Goal: Transaction & Acquisition: Register for event/course

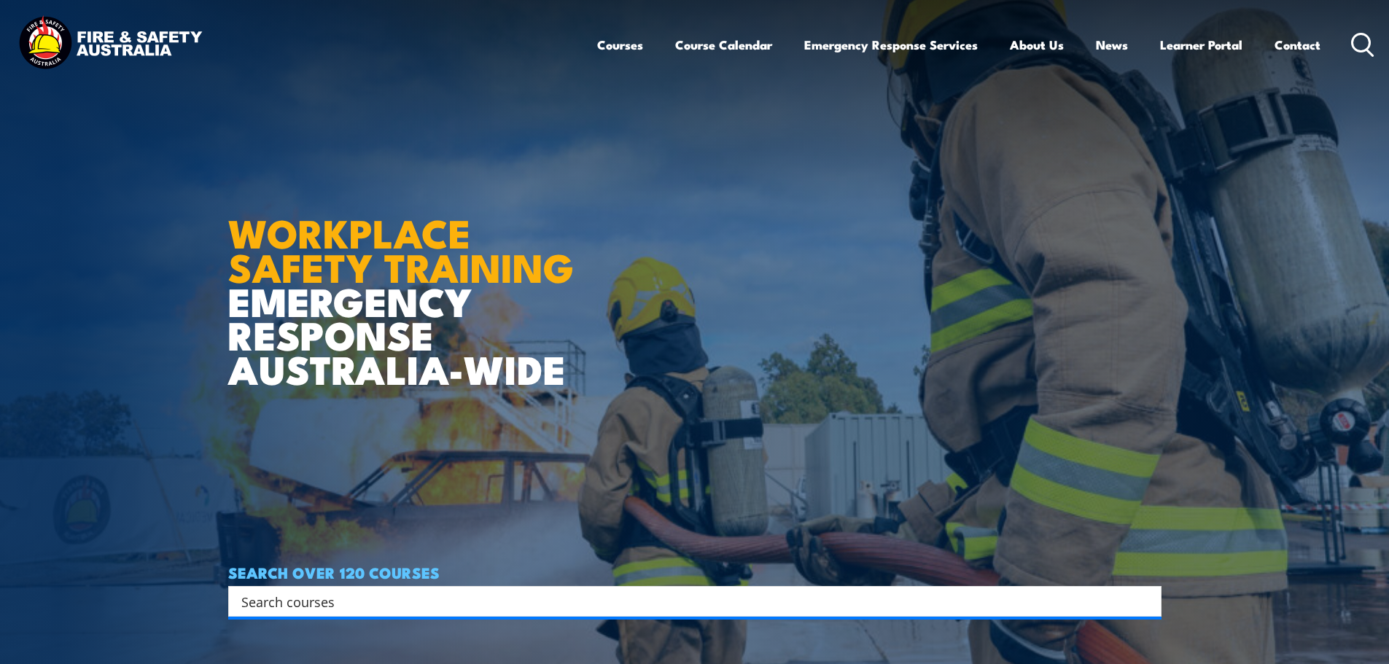
click at [418, 610] on input "Search input" at bounding box center [685, 602] width 888 height 22
type input "HSR Vic"
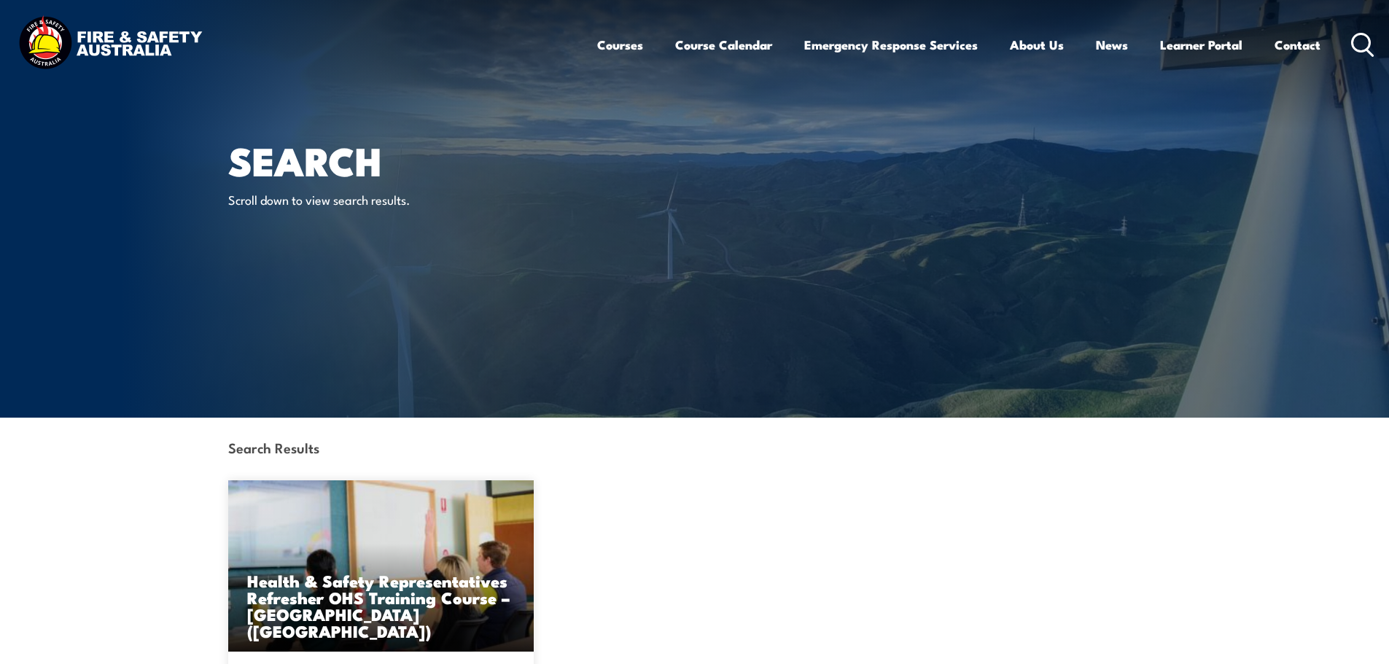
click at [1367, 44] on icon at bounding box center [1362, 45] width 23 height 24
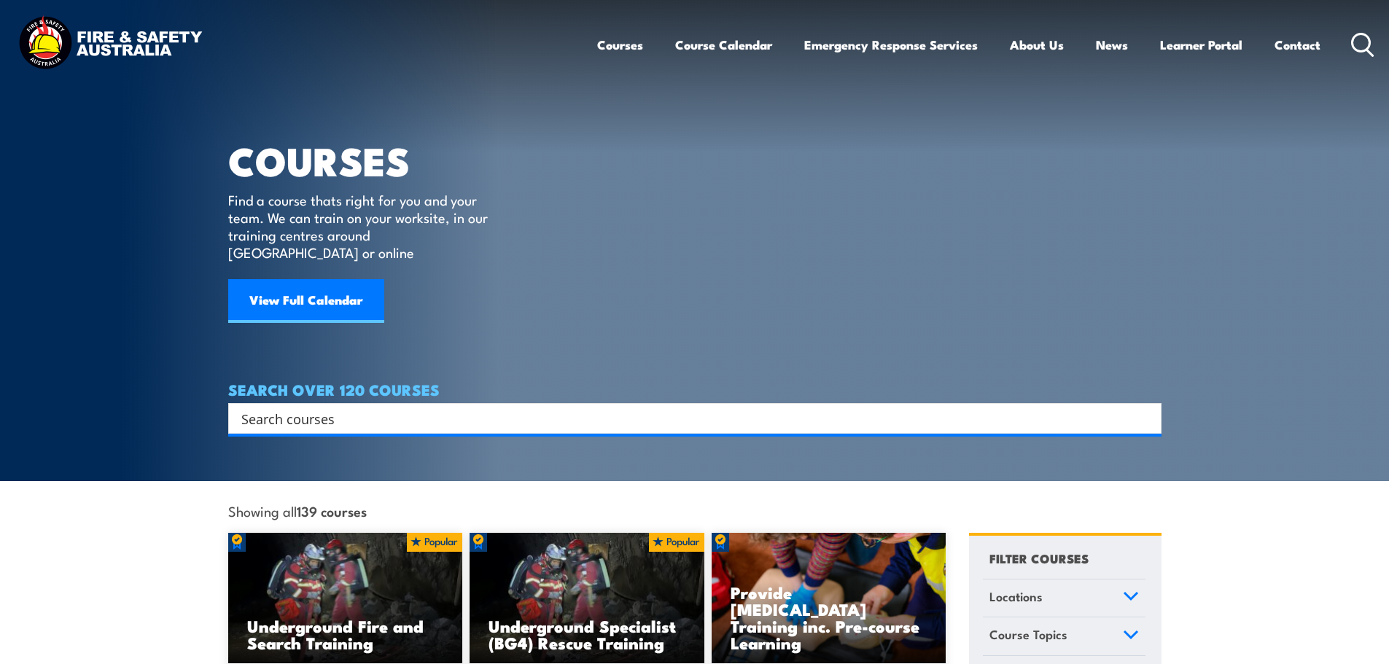
click at [430, 408] on input "Search input" at bounding box center [685, 419] width 888 height 22
type input "HSR"
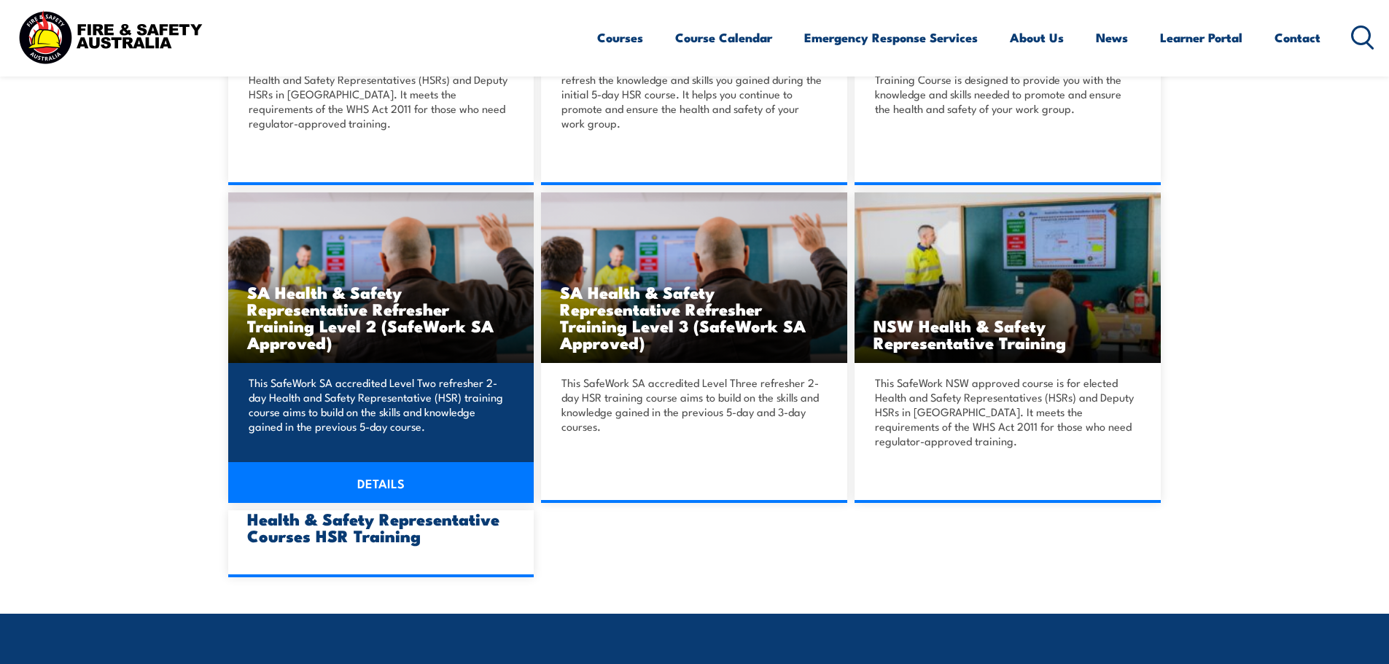
scroll to position [948, 0]
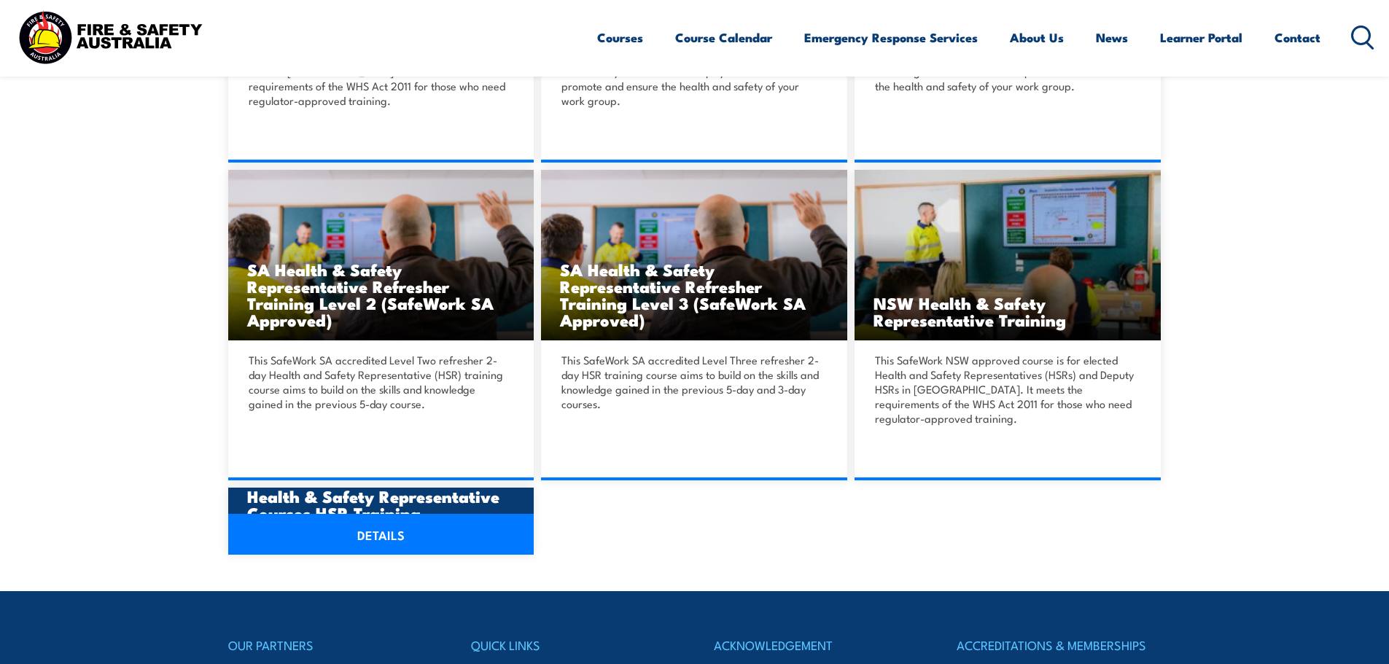
click at [290, 530] on link "DETAILS" at bounding box center [381, 534] width 306 height 41
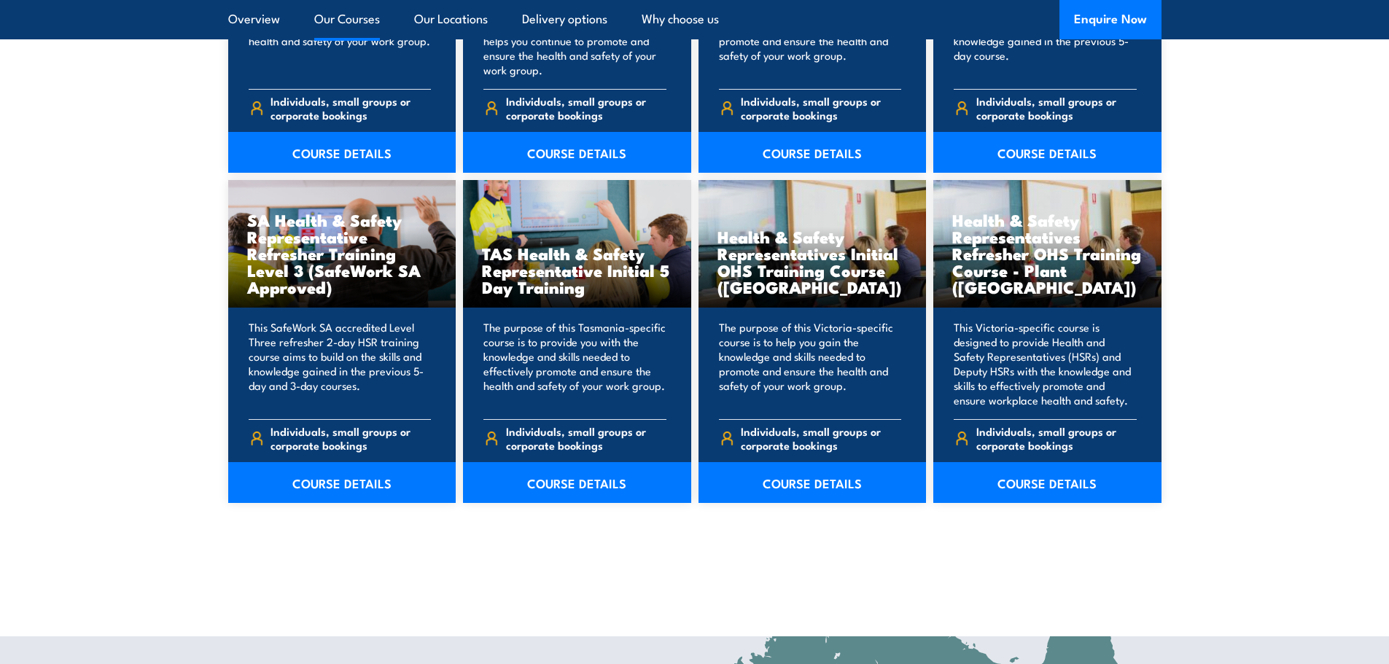
scroll to position [2115, 0]
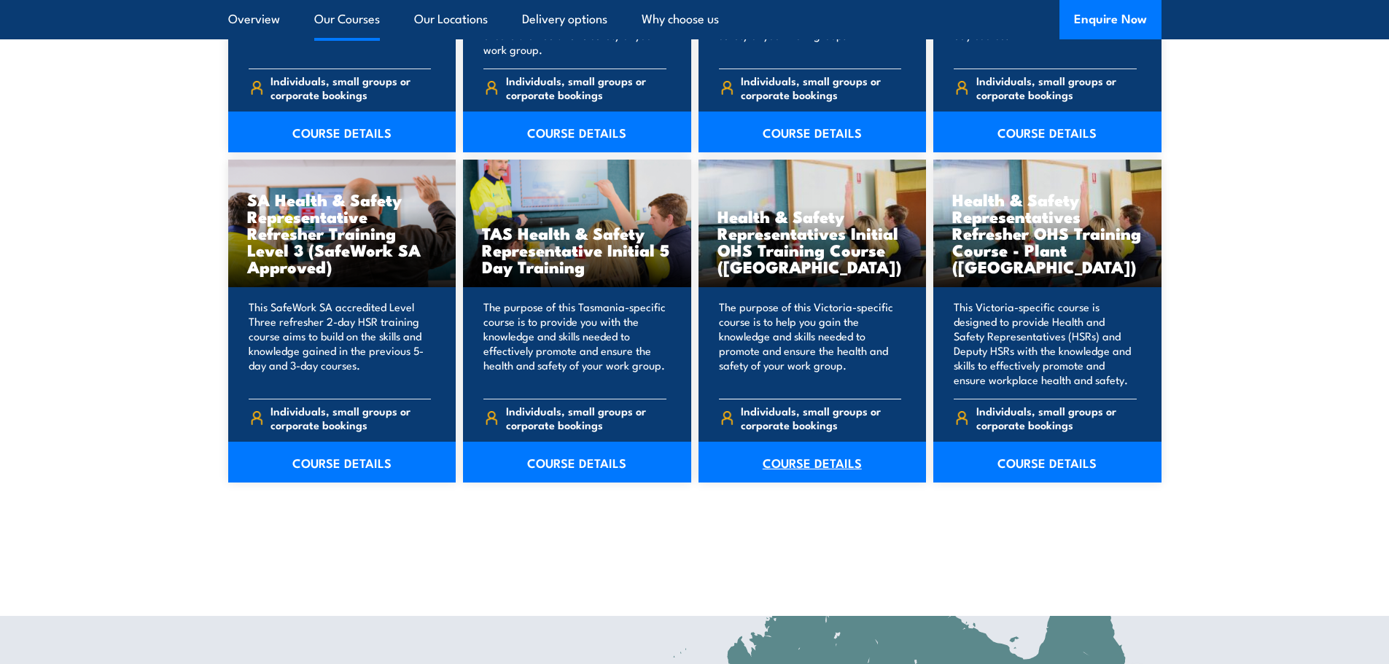
click at [783, 463] on link "COURSE DETAILS" at bounding box center [813, 462] width 228 height 41
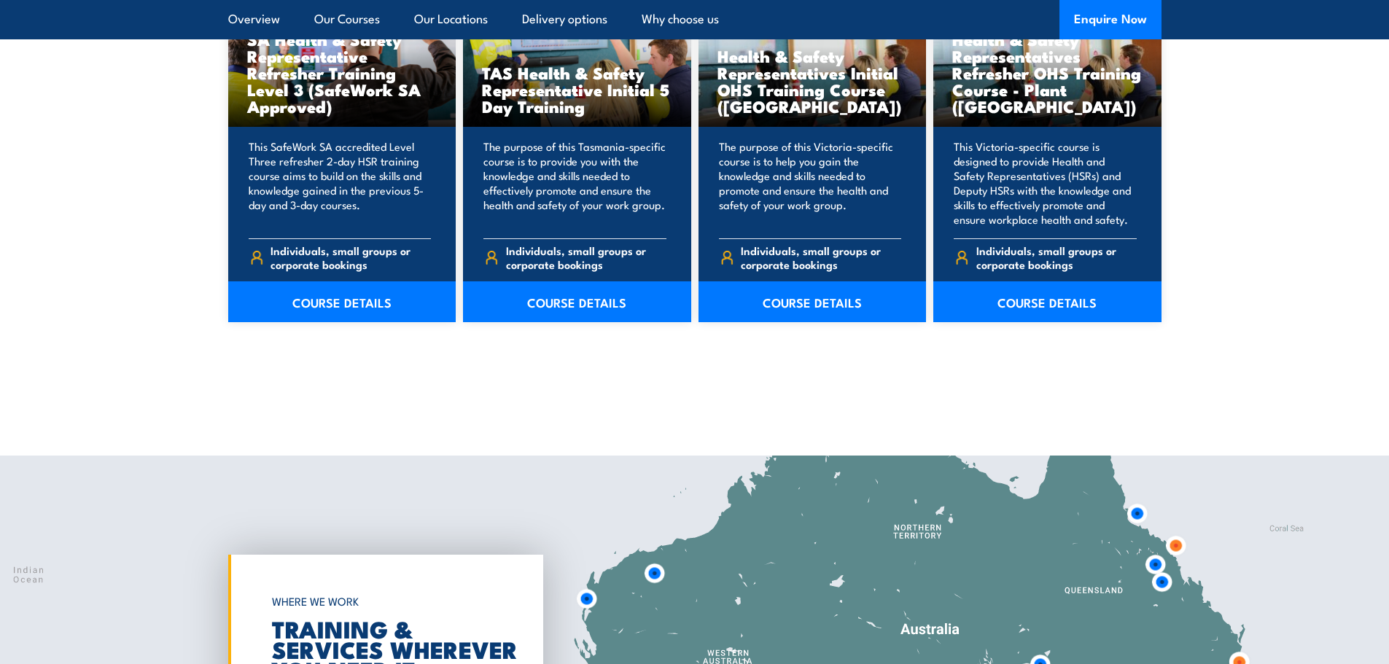
scroll to position [2625, 0]
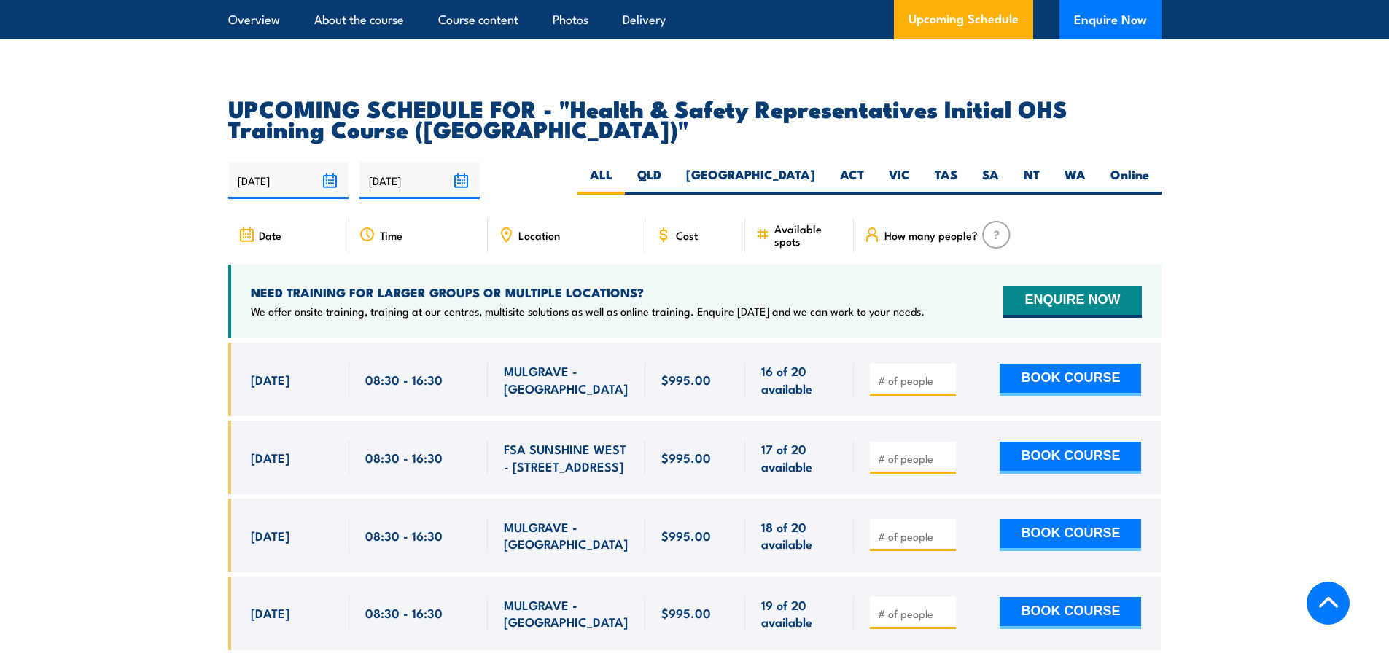
scroll to position [2480, 0]
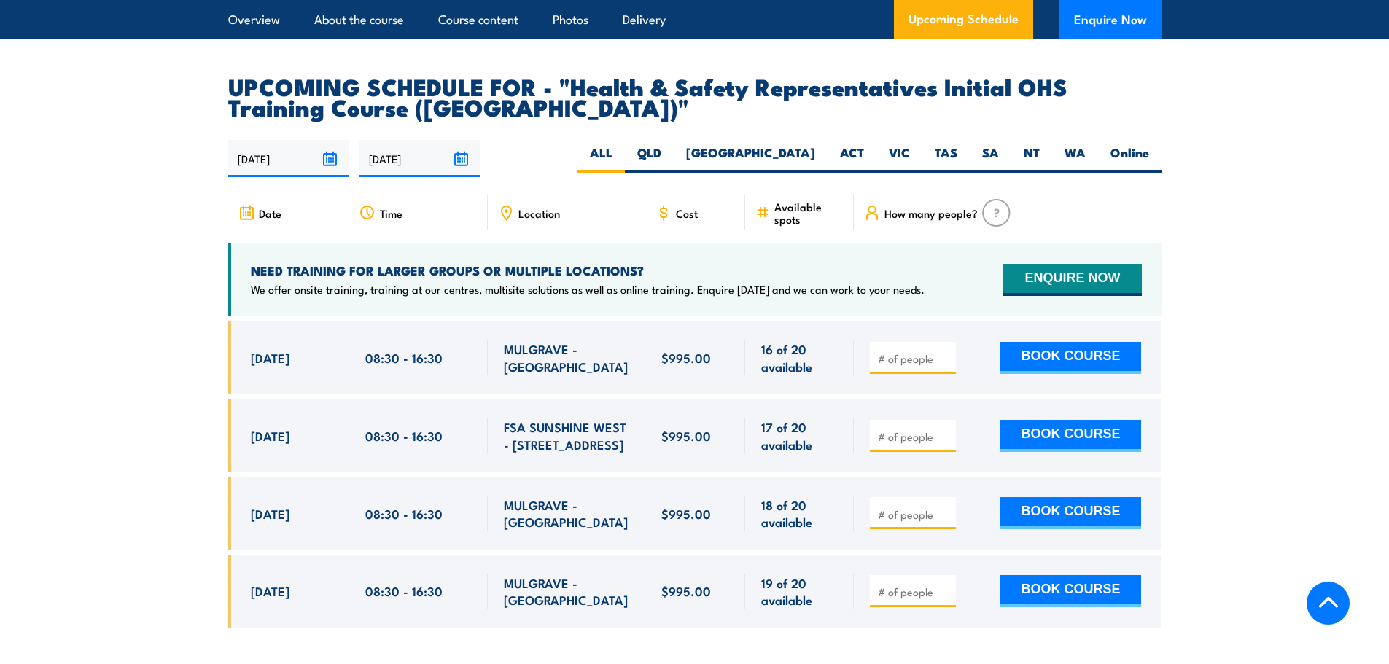
click at [906, 508] on input "number" at bounding box center [914, 515] width 73 height 15
type input "1"
click at [943, 508] on input "1" at bounding box center [914, 515] width 73 height 15
click at [1043, 497] on button "BOOK COURSE" at bounding box center [1070, 513] width 141 height 32
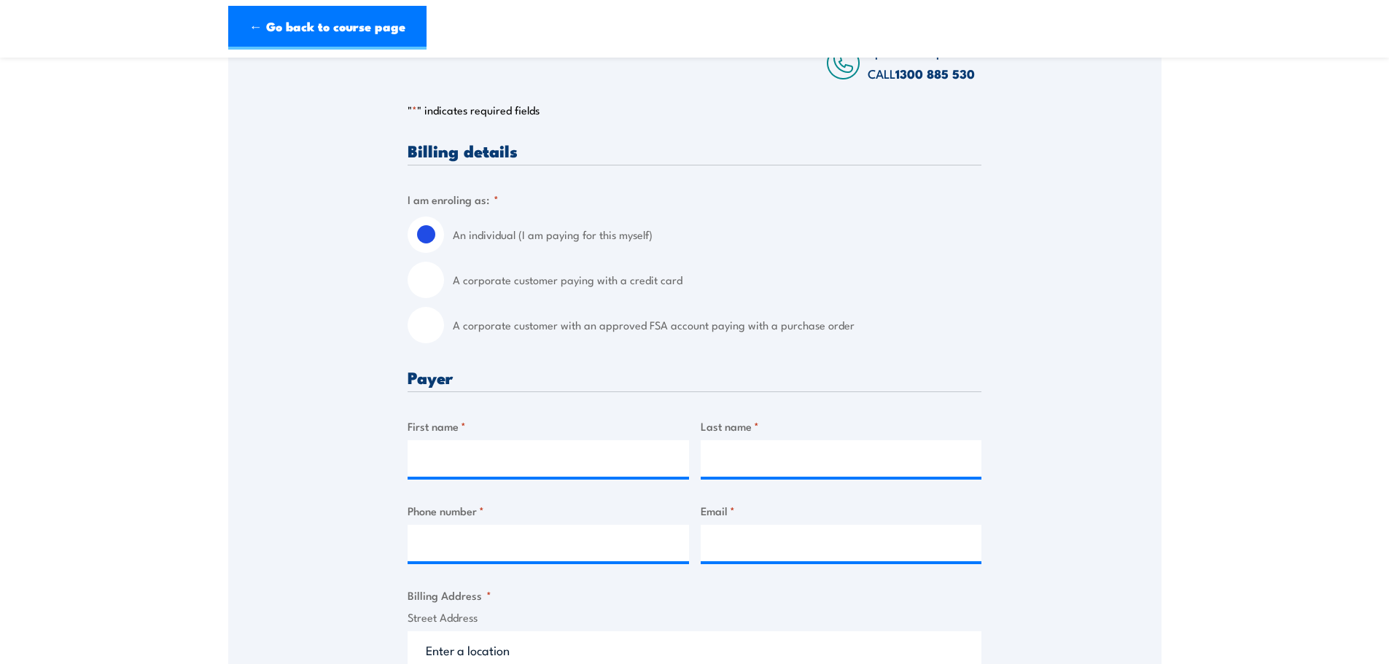
scroll to position [292, 0]
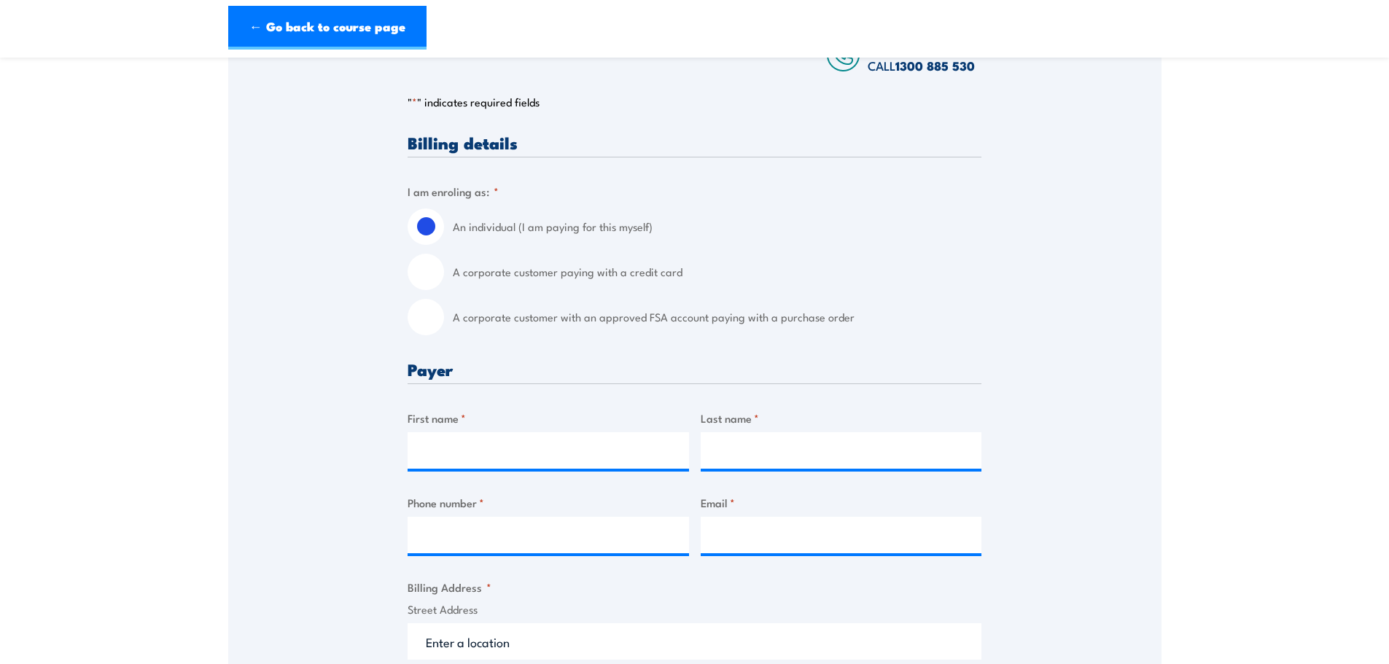
click at [631, 285] on label "A corporate customer paying with a credit card" at bounding box center [717, 272] width 529 height 36
click at [444, 285] on input "A corporate customer paying with a credit card" at bounding box center [426, 272] width 36 height 36
radio input "true"
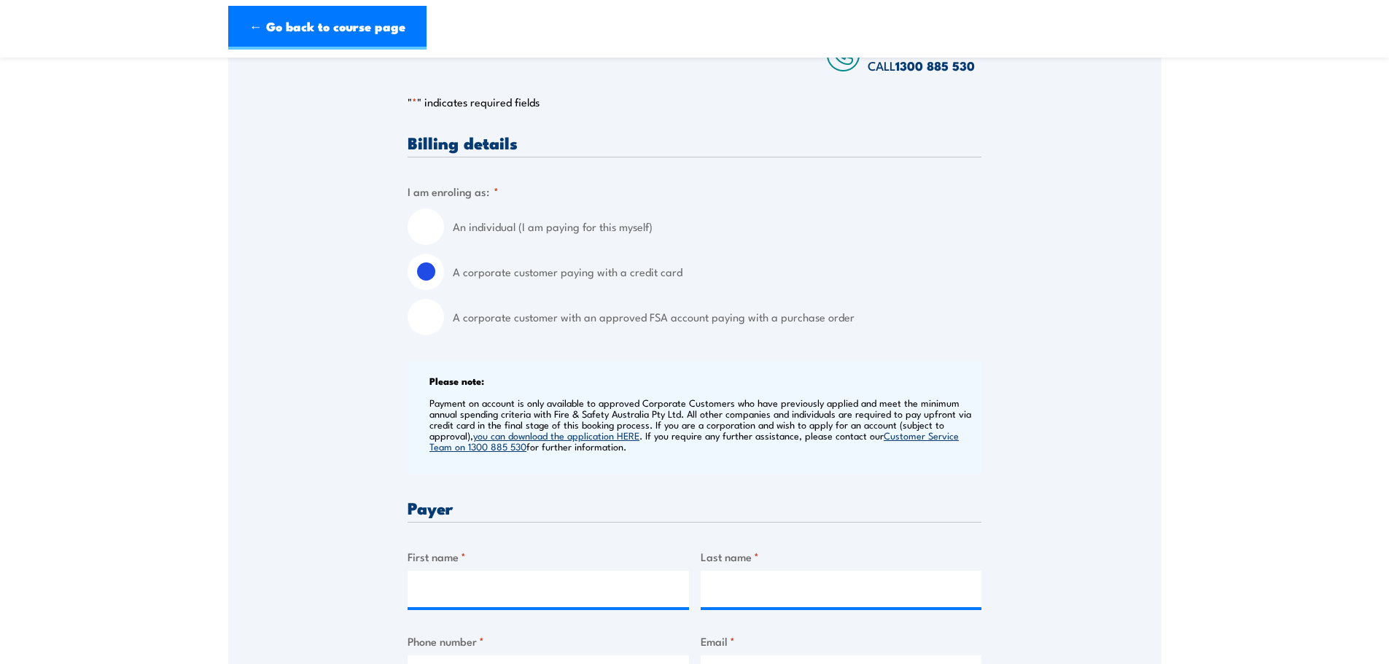
click at [439, 330] on input "A corporate customer with an approved FSA account paying with a purchase order" at bounding box center [426, 317] width 36 height 36
radio input "true"
click at [421, 279] on input "A corporate customer paying with a credit card" at bounding box center [426, 272] width 36 height 36
radio input "true"
click at [878, 281] on label "A corporate customer paying with a credit card" at bounding box center [717, 272] width 529 height 36
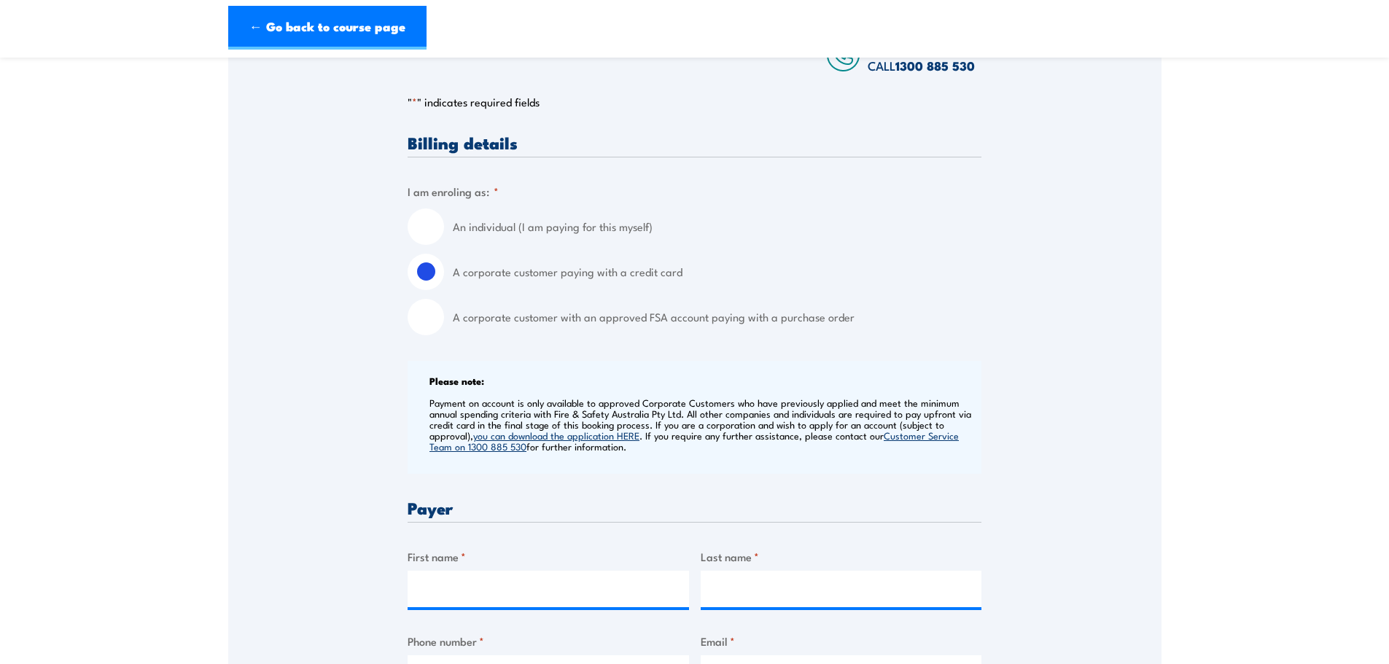
click at [444, 281] on input "A corporate customer paying with a credit card" at bounding box center [426, 272] width 36 height 36
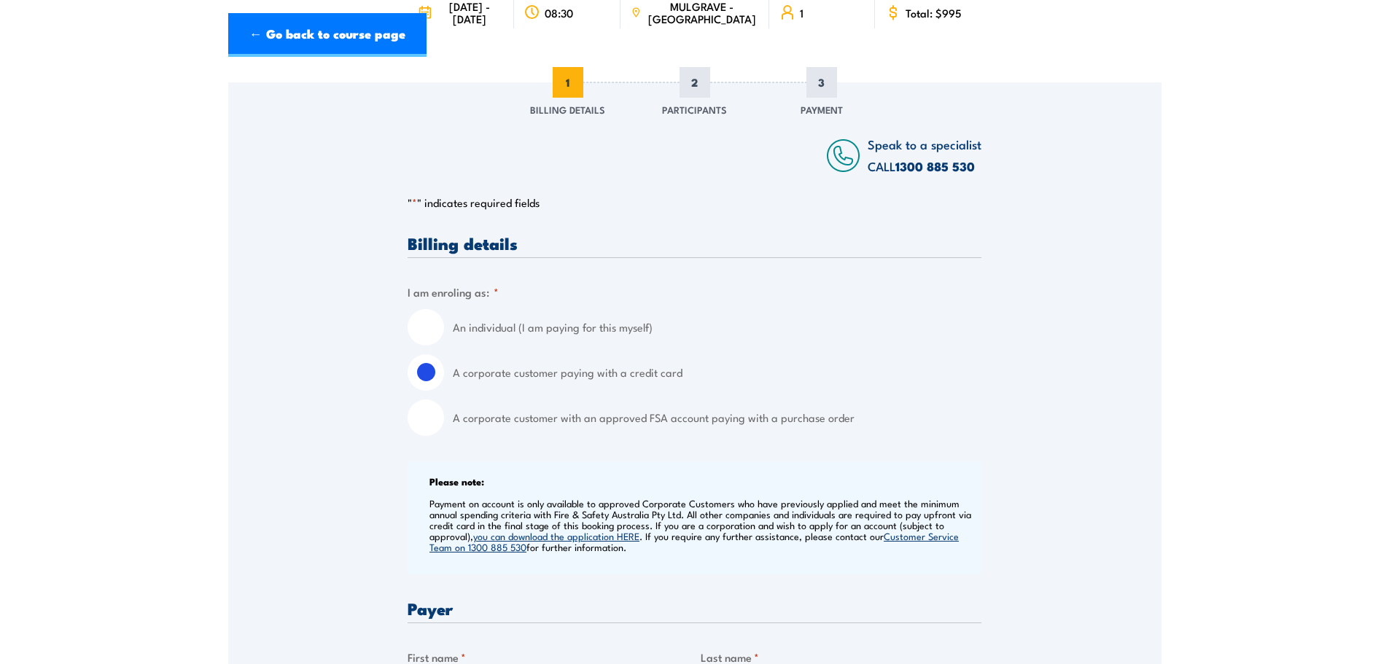
scroll to position [0, 0]
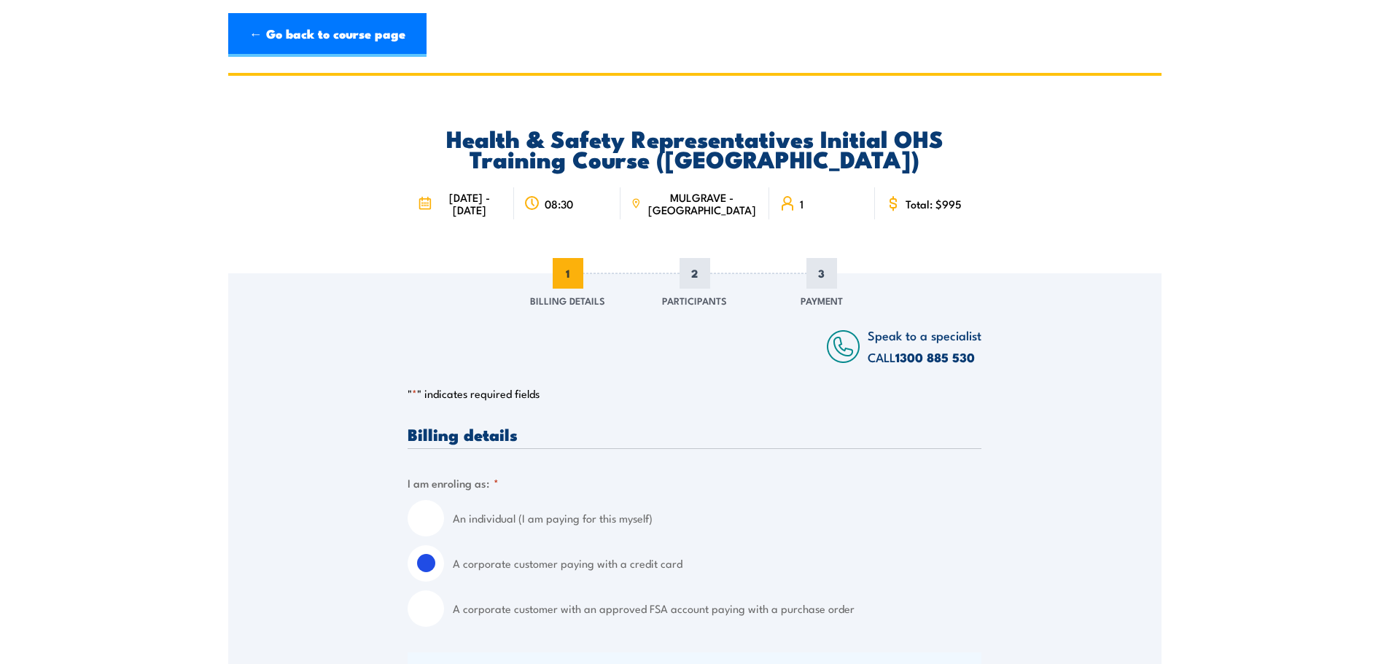
click at [959, 582] on label "A corporate customer paying with a credit card" at bounding box center [717, 563] width 529 height 36
click at [444, 582] on input "A corporate customer paying with a credit card" at bounding box center [426, 563] width 36 height 36
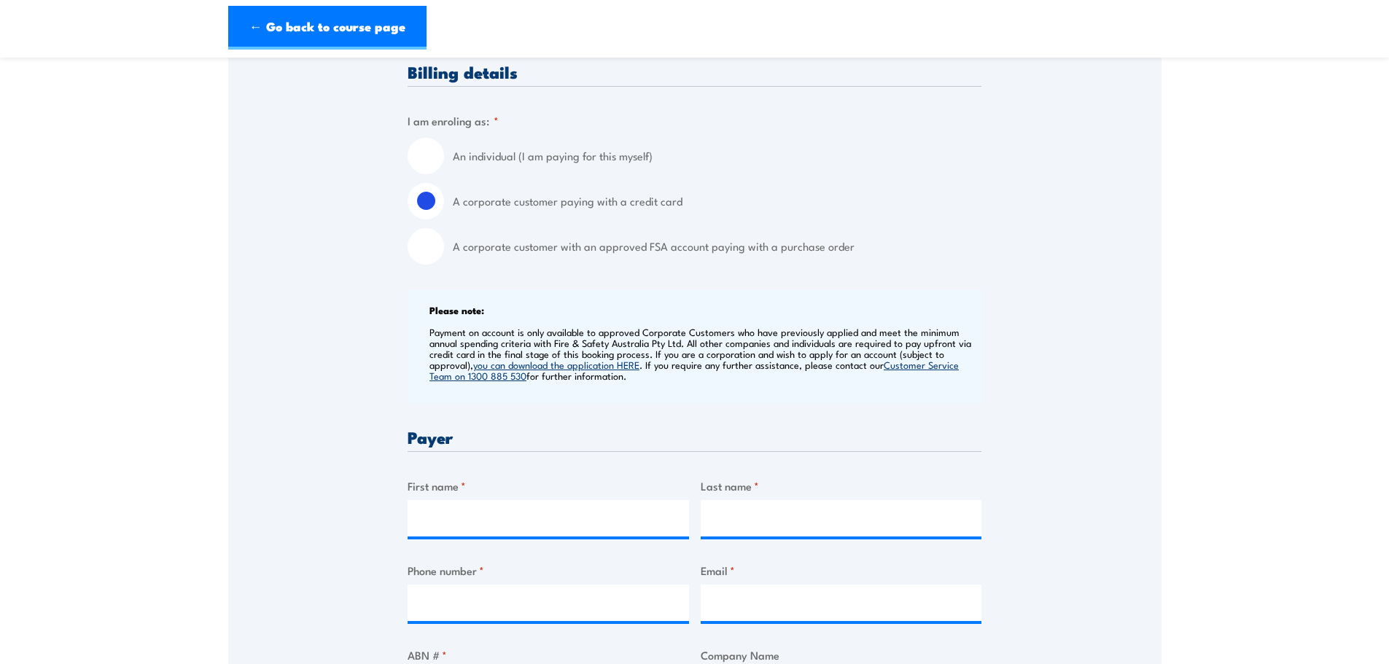
scroll to position [510, 0]
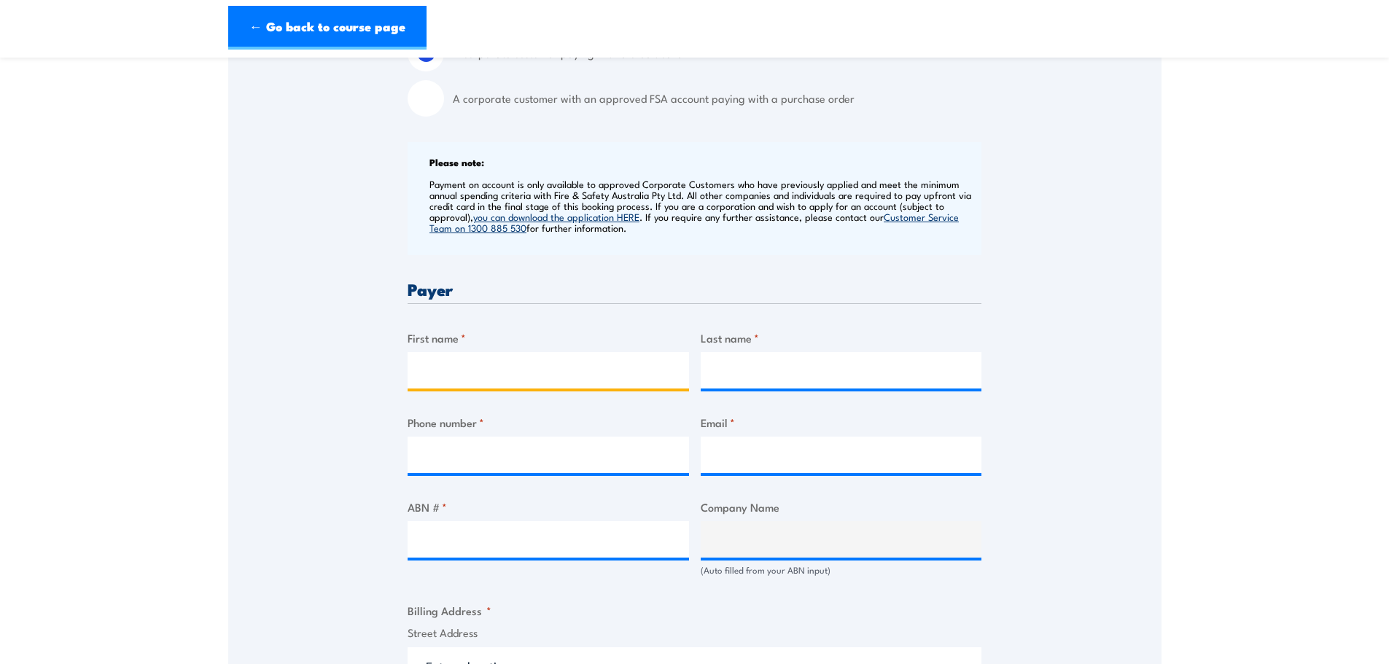
click at [479, 379] on input "First name *" at bounding box center [548, 370] width 281 height 36
click at [518, 288] on div "Billing details I am enroling as: * An individual (I am paying for this myself)…" at bounding box center [695, 609] width 574 height 1389
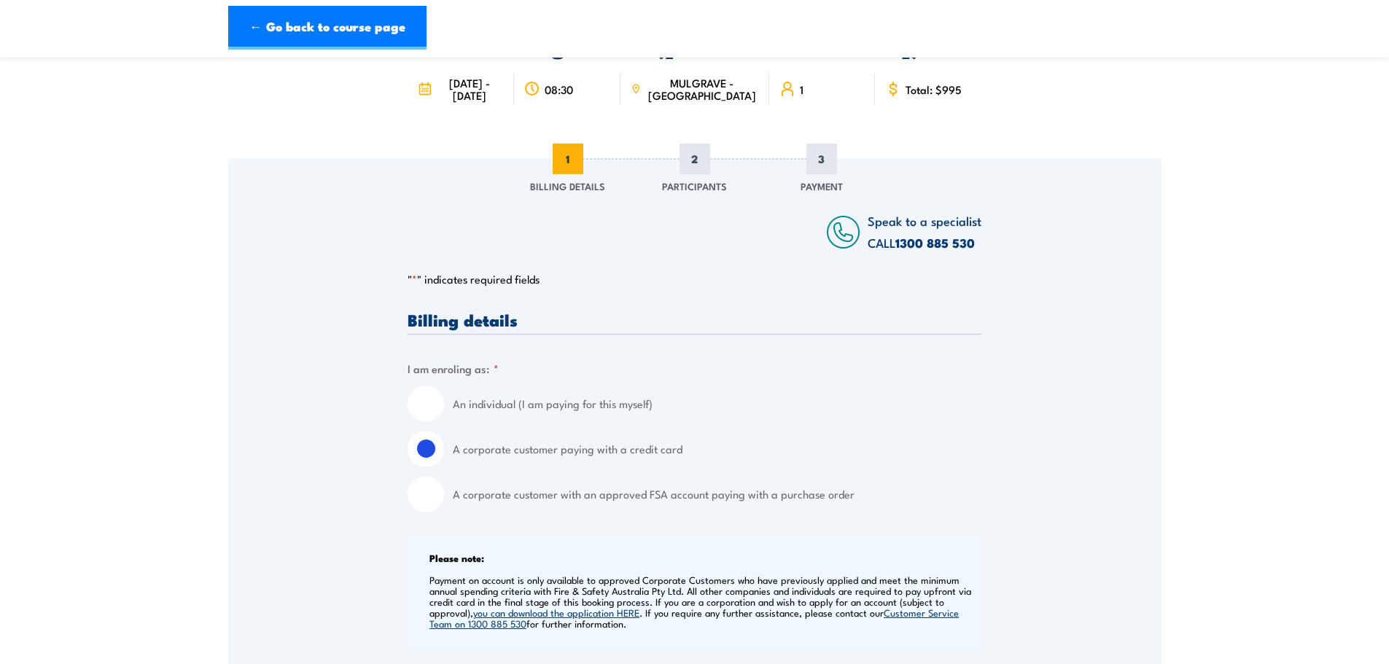
scroll to position [73, 0]
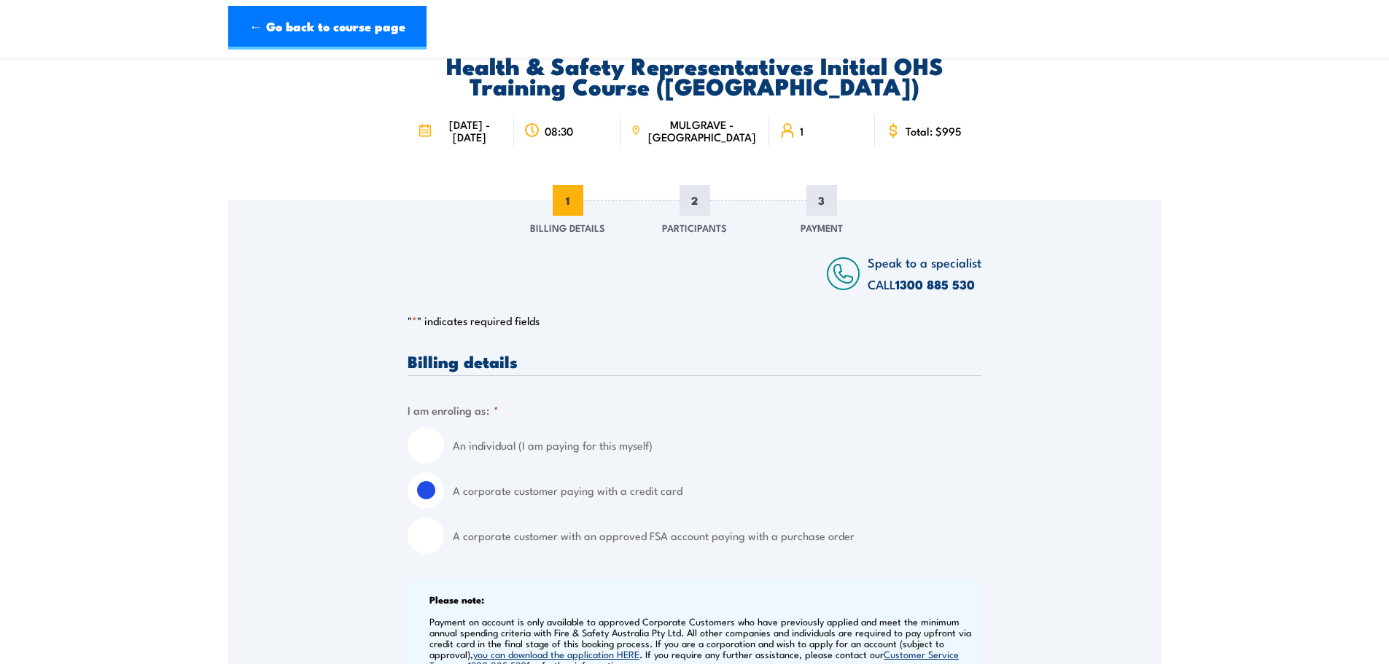
click at [430, 554] on input "A corporate customer with an approved FSA account paying with a purchase order" at bounding box center [426, 536] width 36 height 36
radio input "true"
drag, startPoint x: 683, startPoint y: 557, endPoint x: 672, endPoint y: 557, distance: 10.2
click at [672, 554] on label "A corporate customer with an approved FSA account paying with a purchase order" at bounding box center [717, 536] width 529 height 36
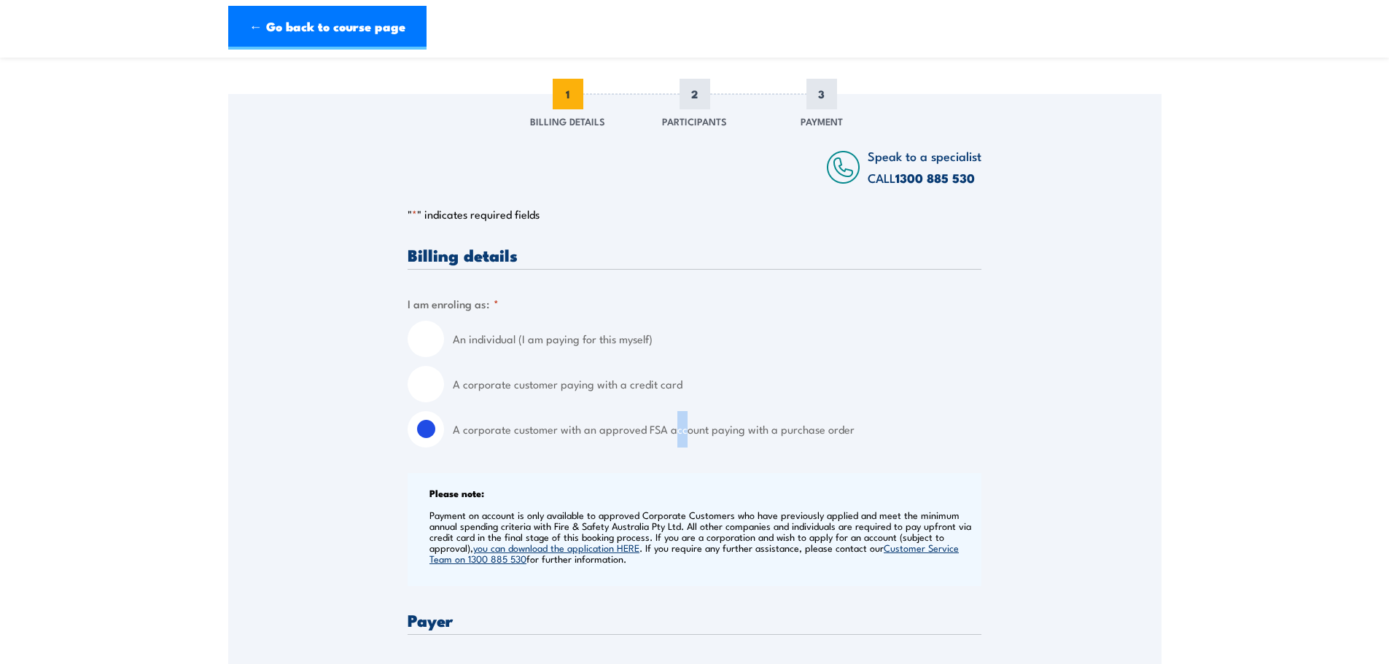
scroll to position [438, 0]
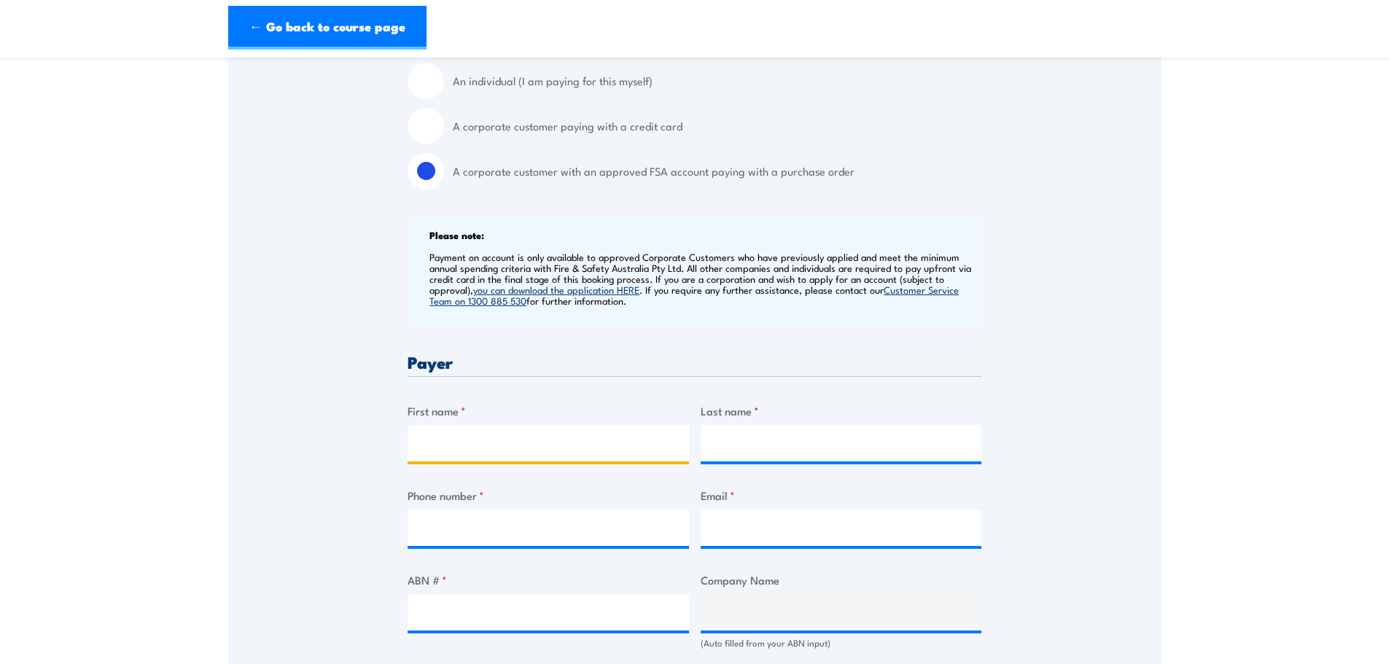
click at [474, 443] on input "First name *" at bounding box center [548, 443] width 281 height 36
type input "Lauren"
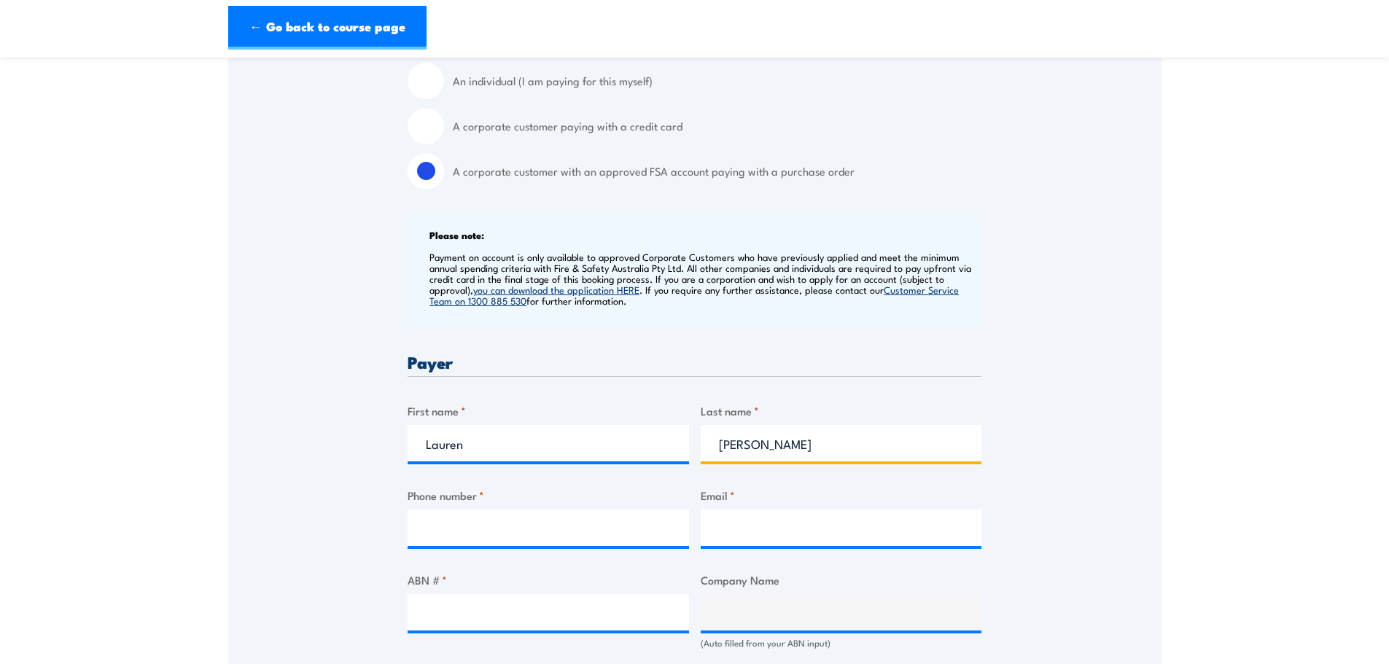
type input "Morrison"
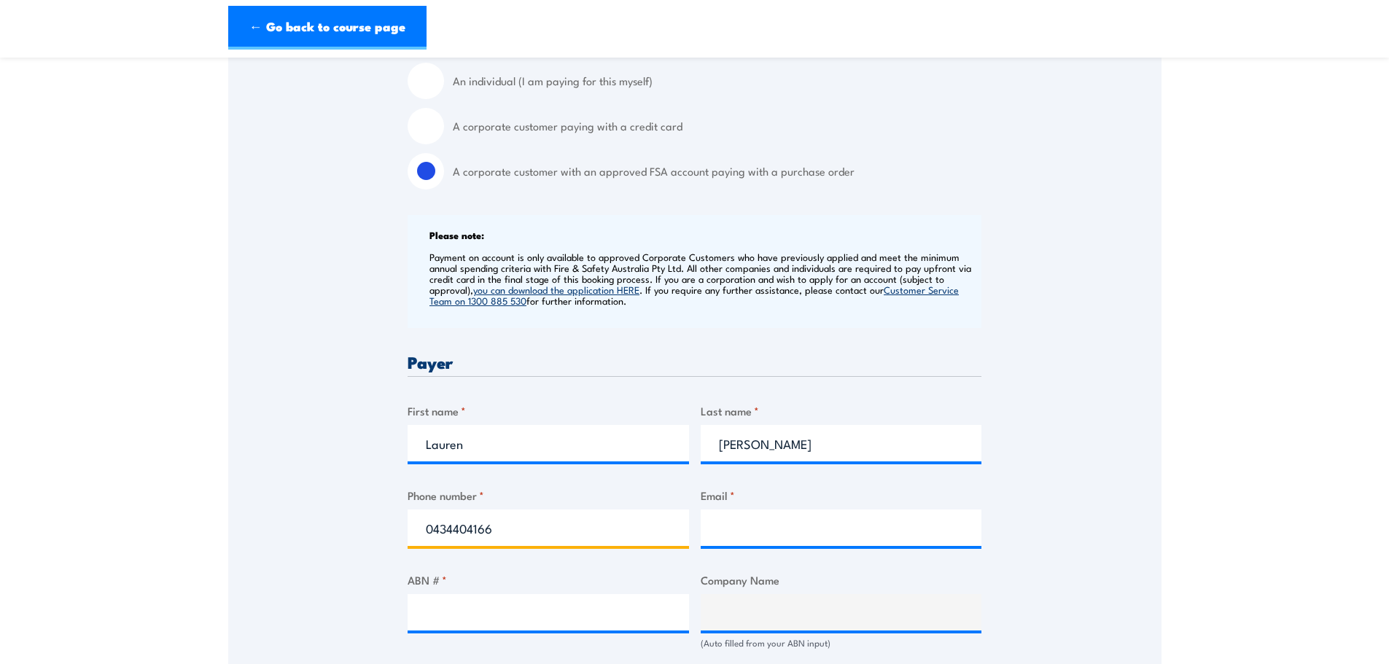
type input "0434404166"
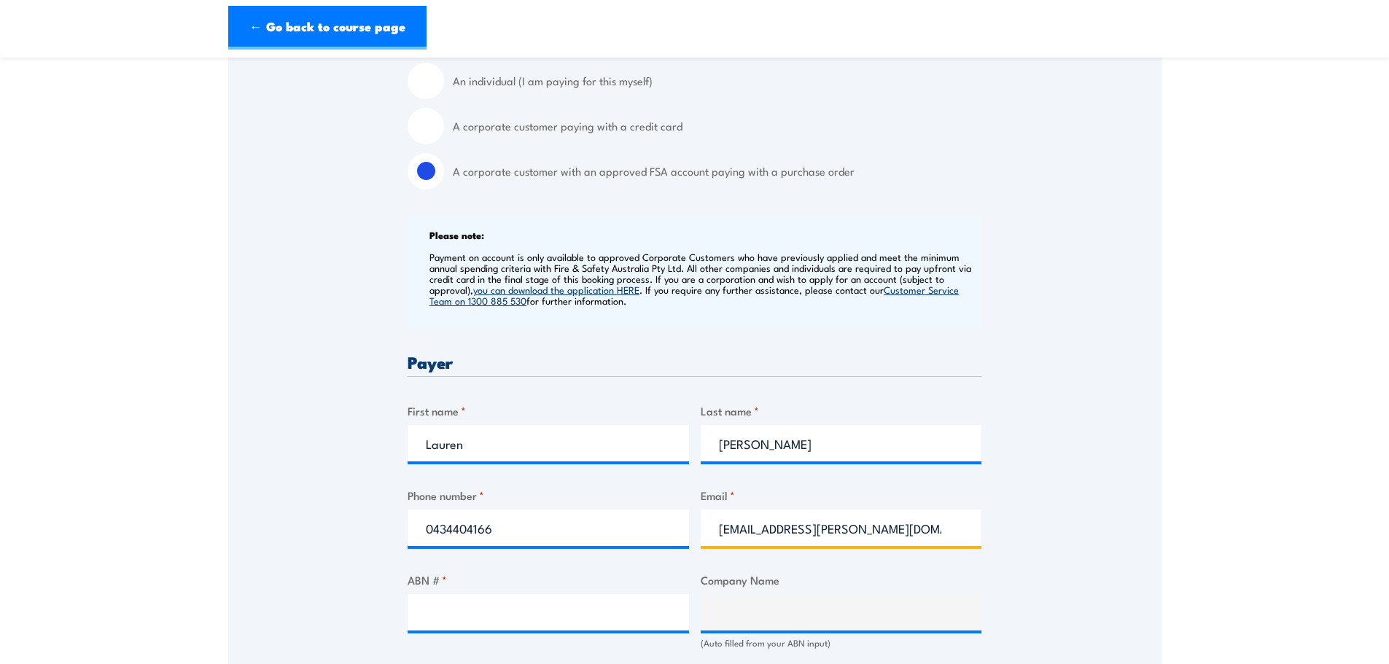
type input "lauren.morrison@agg.com.au"
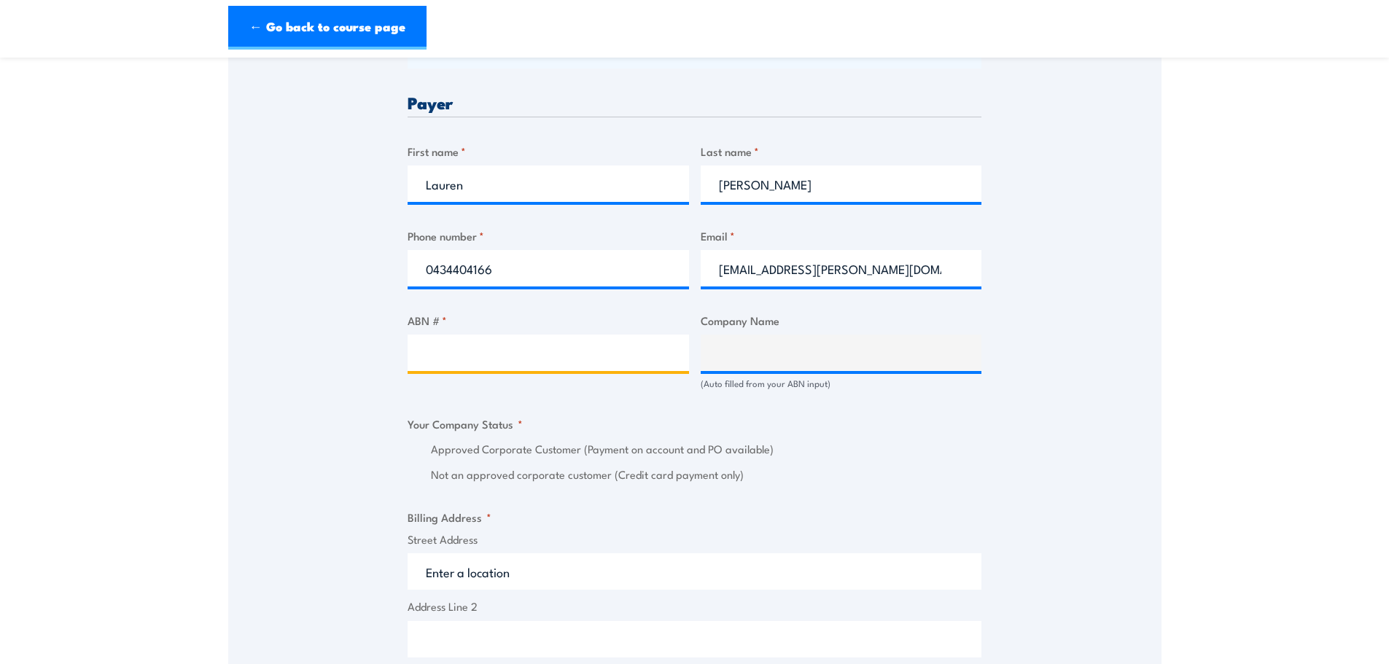
scroll to position [729, 0]
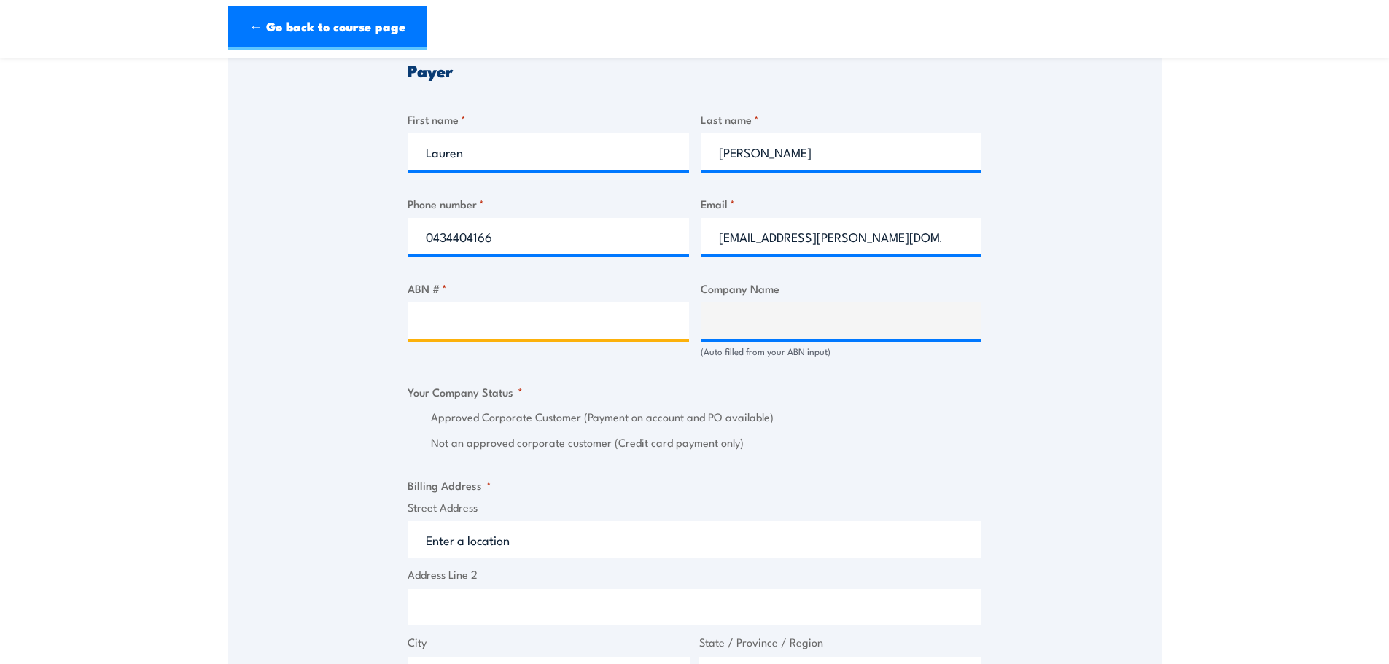
paste input "88 603 493 901"
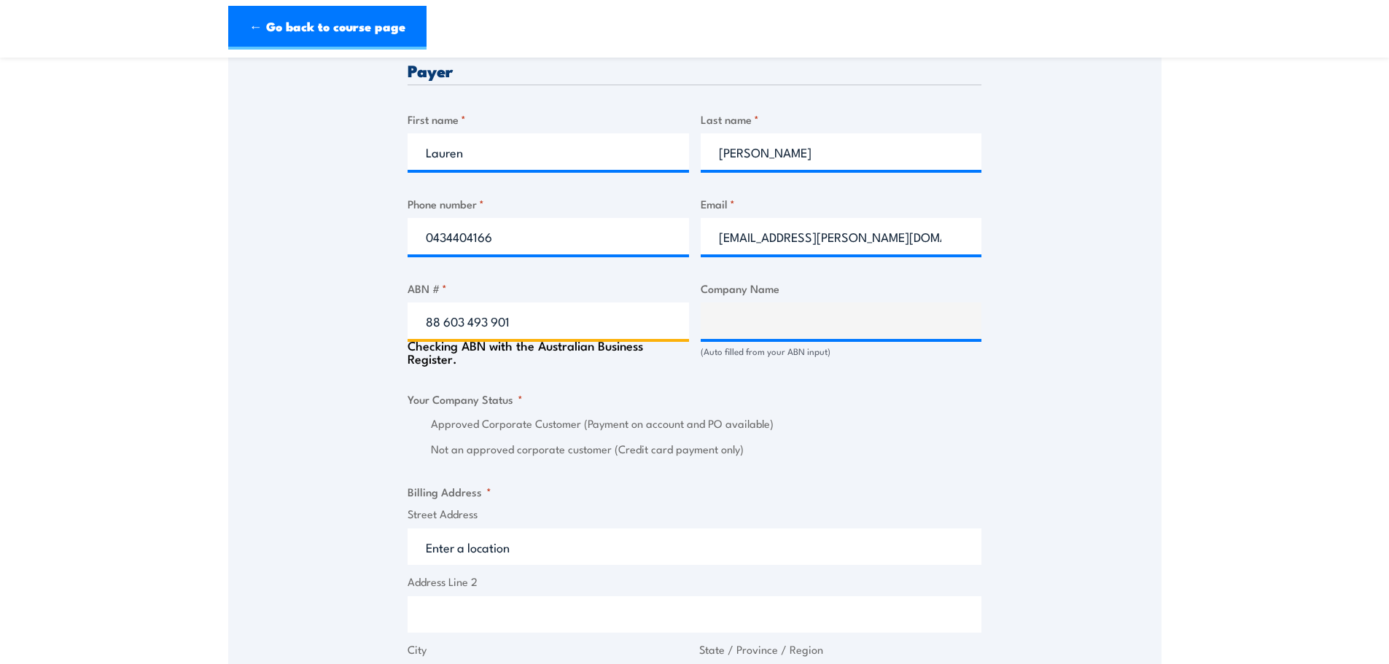
type input "88 603 493 901"
type input "AUSTRALIAN GLASS GROUP (HOLDINGS) PTY LTD"
radio input "true"
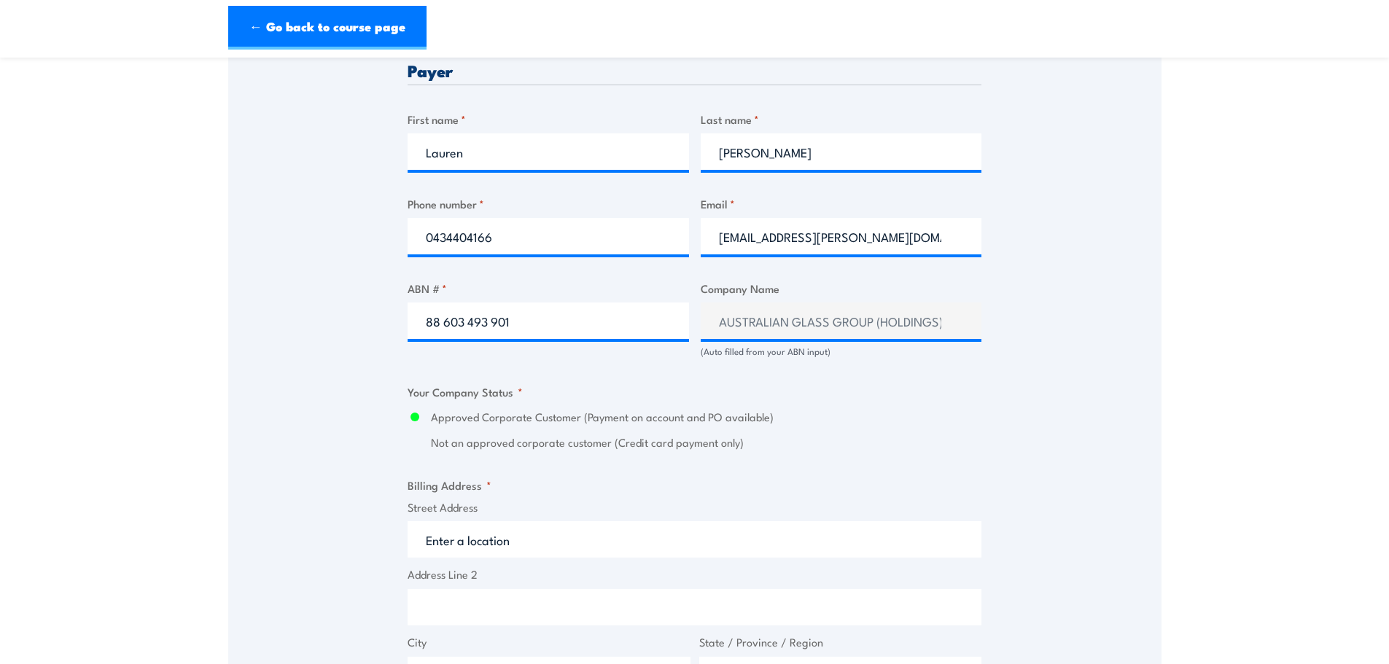
click at [877, 419] on fieldset "Your Company Status * Approved Corporate Customer (Payment on account and PO av…" at bounding box center [695, 418] width 574 height 68
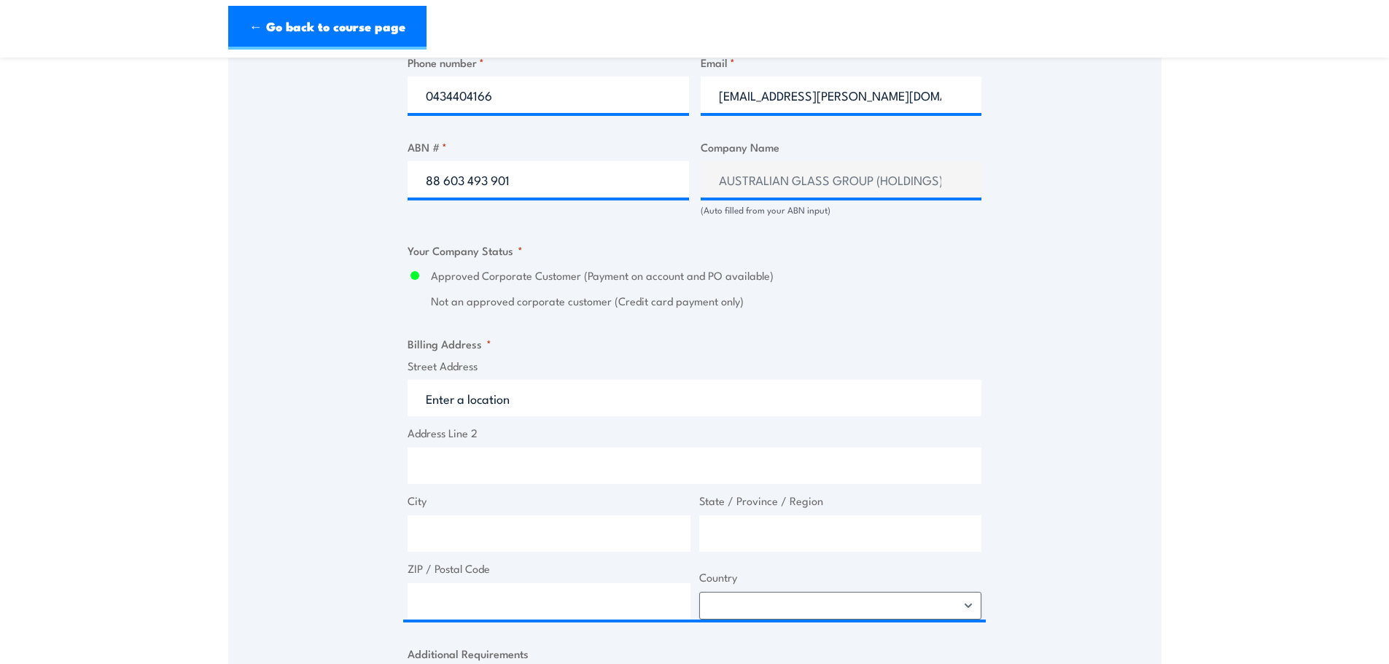
scroll to position [875, 0]
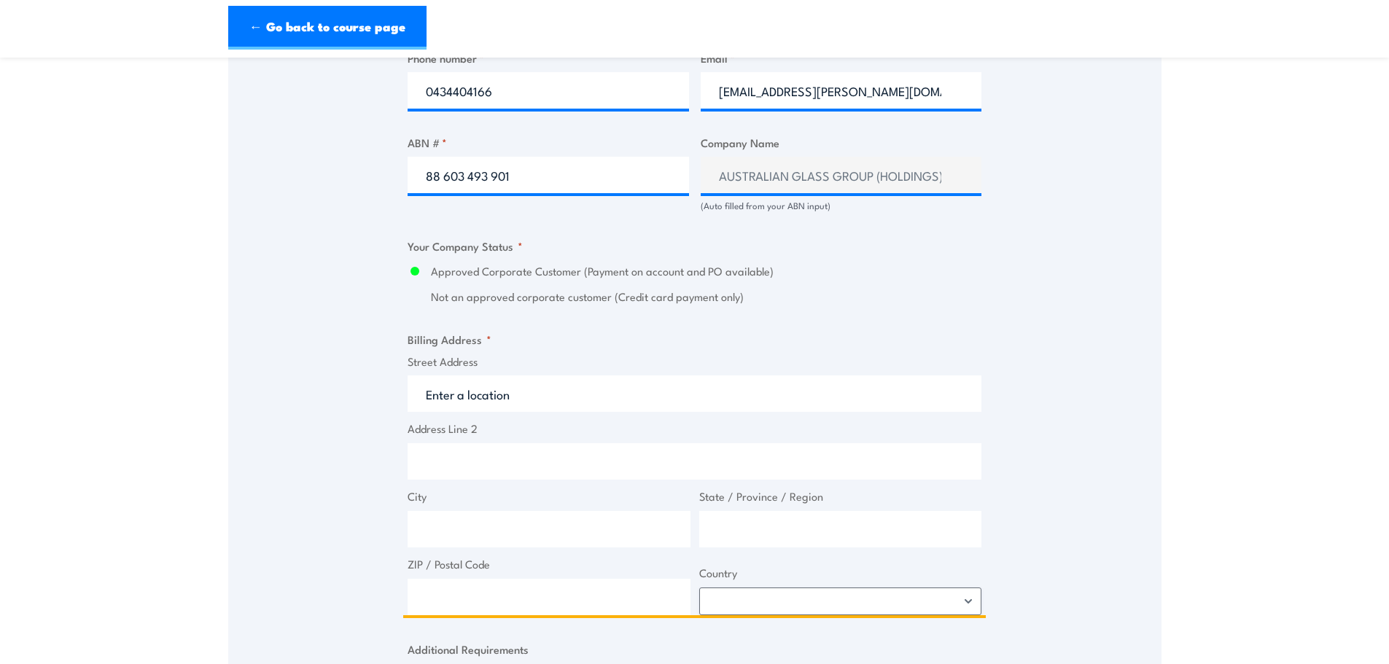
click at [490, 412] on input "Street Address" at bounding box center [695, 394] width 574 height 36
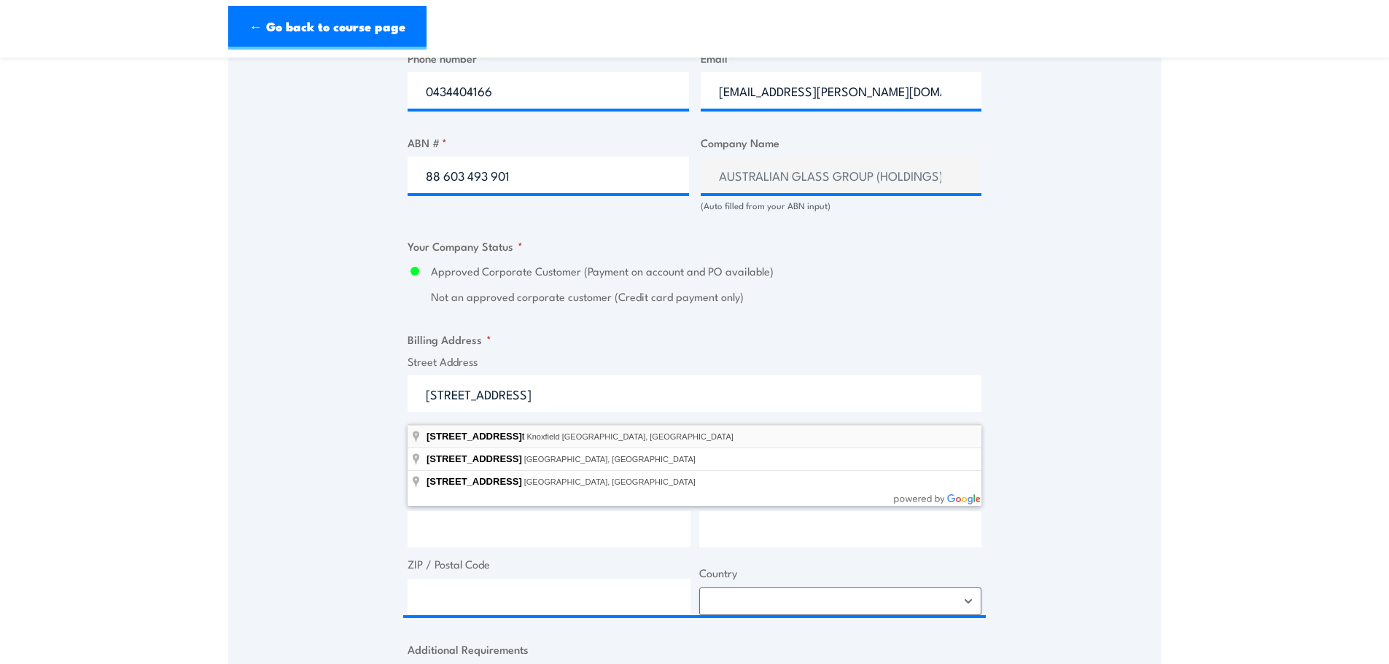
type input "81-83 Rushdale Street, Knoxfield VIC, Australia"
type input "81 Rushdale St"
type input "Knoxfield"
type input "Victoria"
type input "3180"
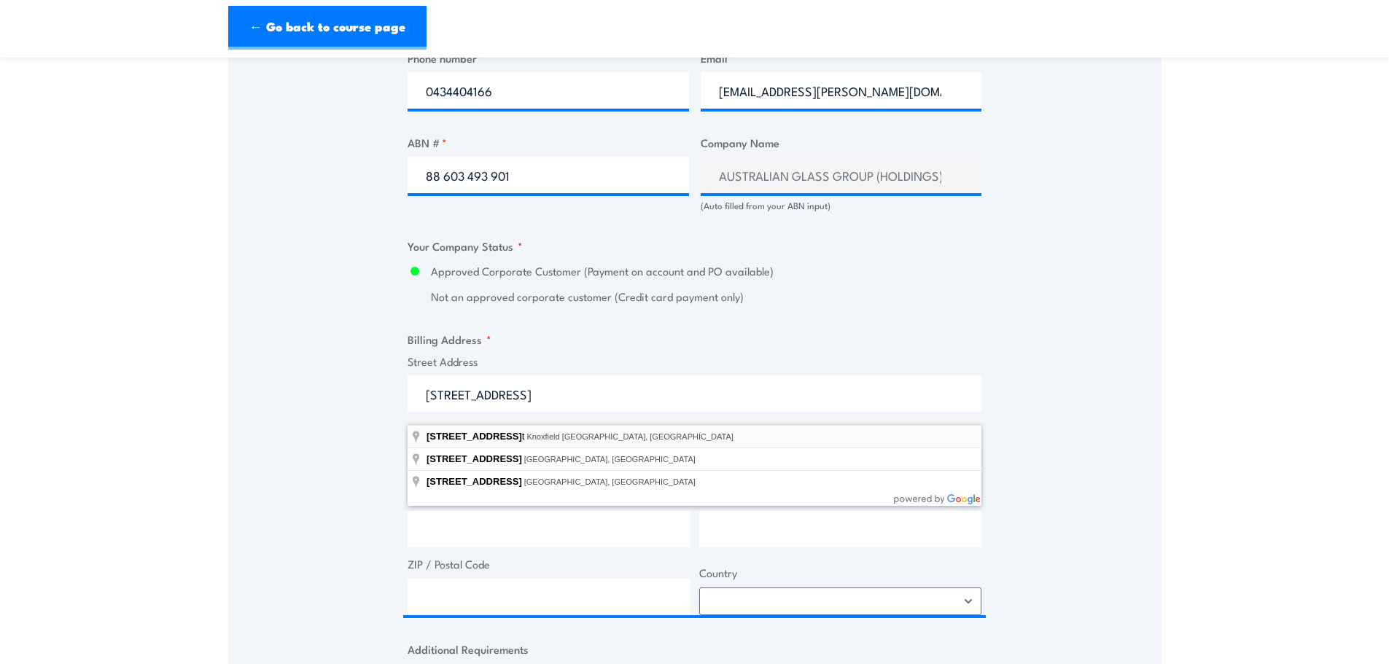
select select "Australia"
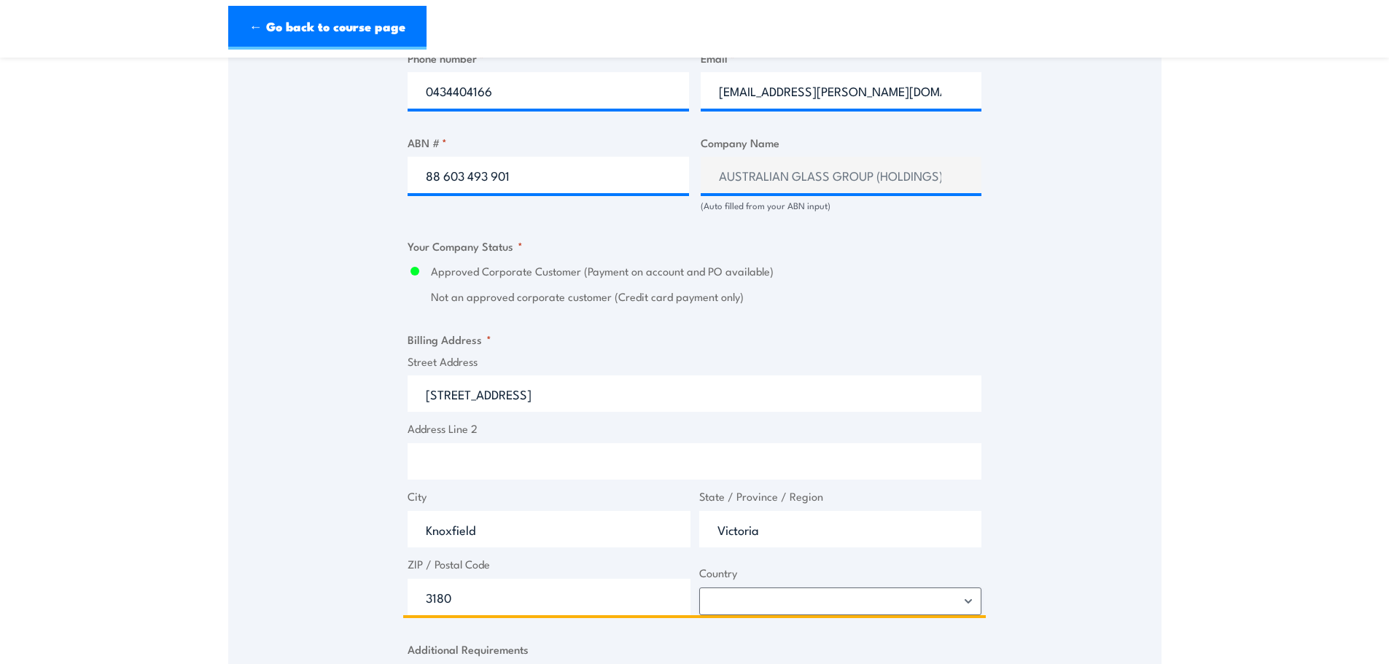
click at [489, 480] on input "Address Line 2" at bounding box center [695, 461] width 574 height 36
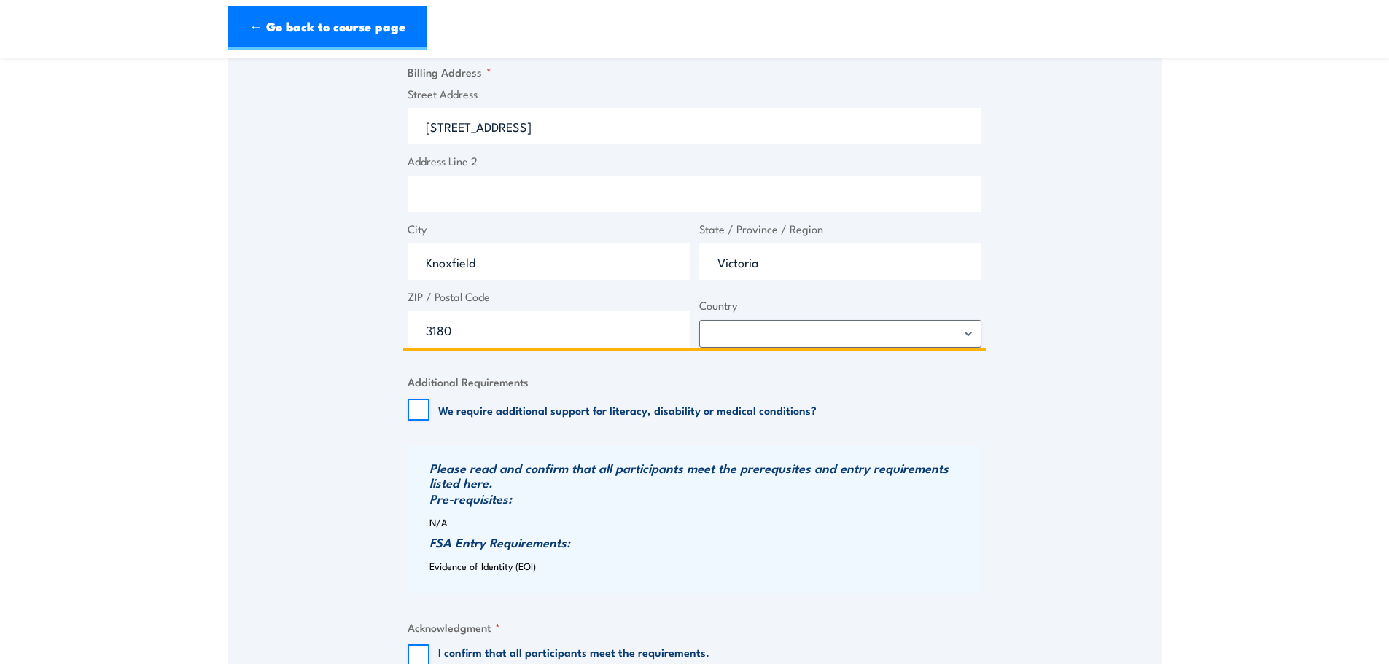
scroll to position [1459, 0]
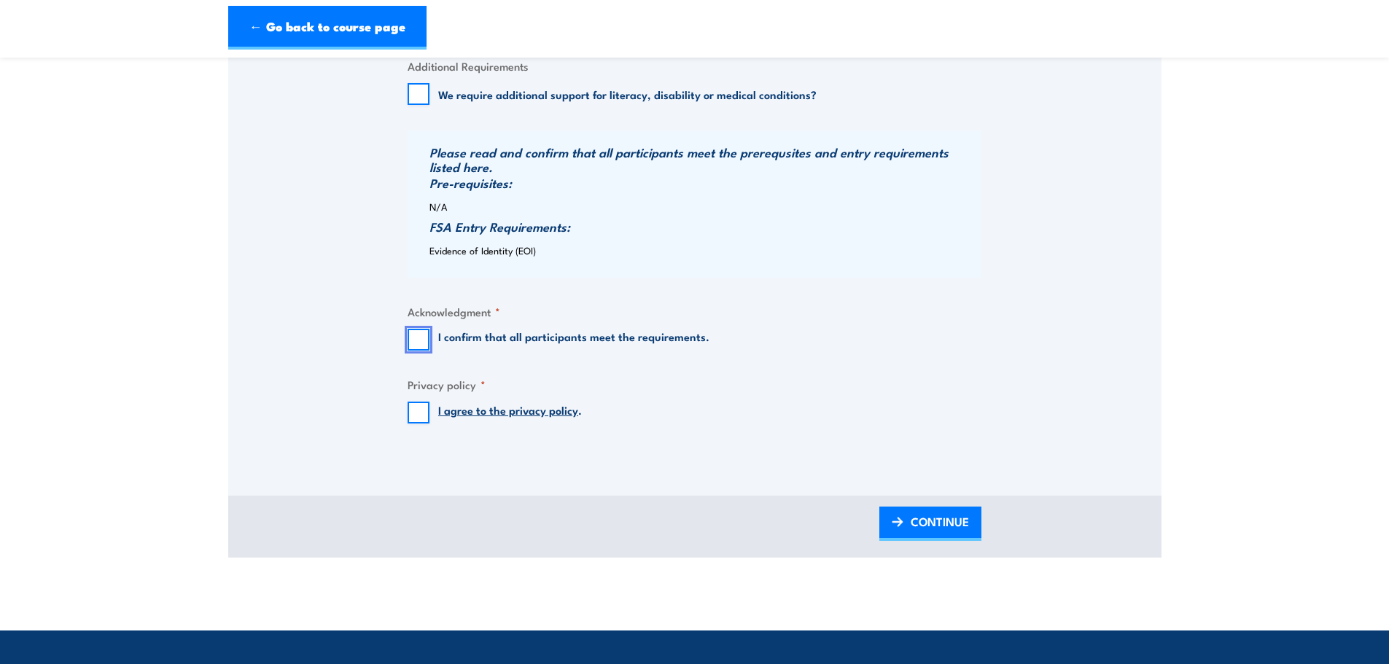
click at [410, 351] on input "I confirm that all participants meet the requirements." at bounding box center [419, 340] width 22 height 22
checkbox input "true"
click at [422, 424] on input "I agree to the privacy policy ." at bounding box center [419, 413] width 22 height 22
checkbox input "true"
click at [979, 541] on link "CONTINUE" at bounding box center [931, 524] width 102 height 34
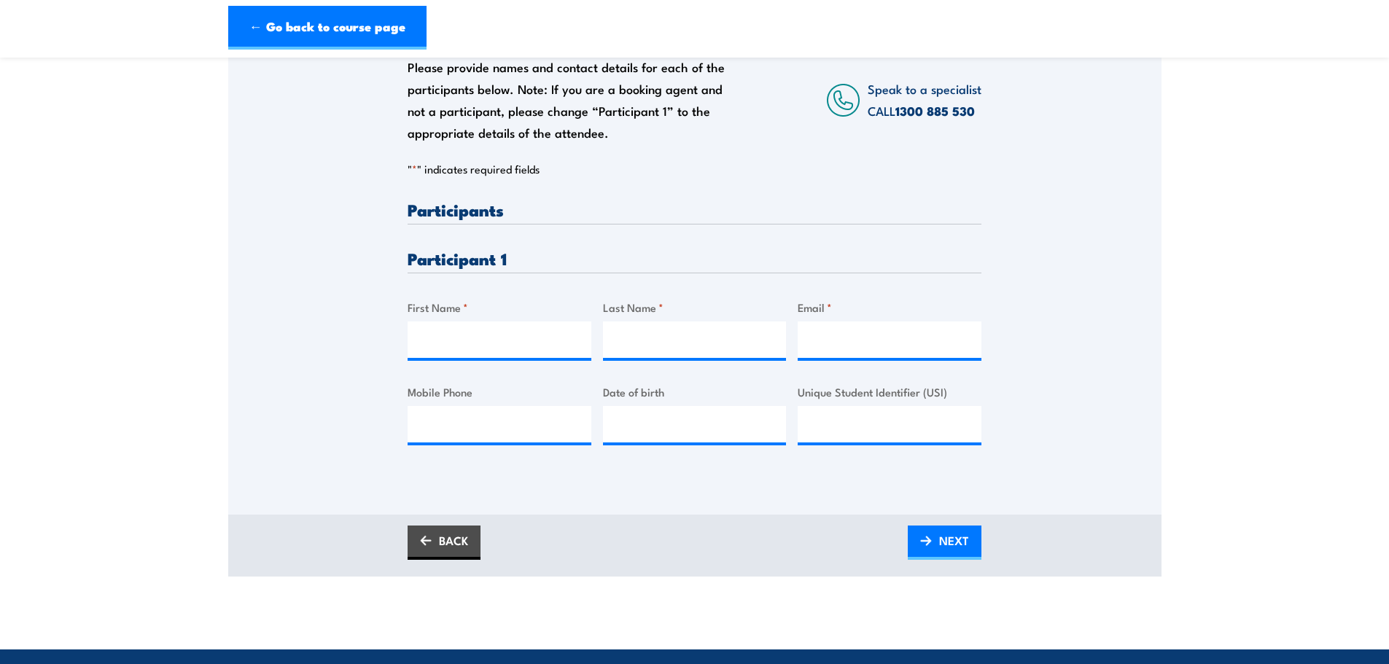
scroll to position [365, 0]
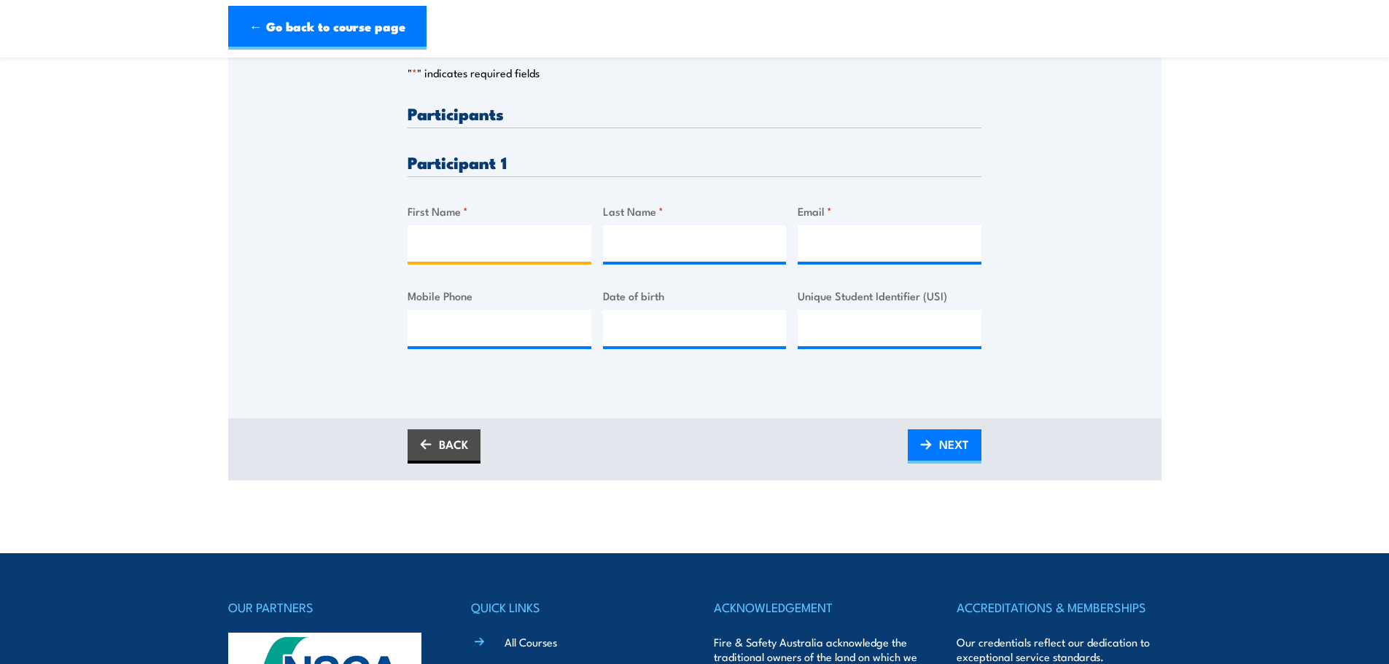
click at [462, 259] on input "First Name *" at bounding box center [500, 243] width 184 height 36
type input "Alyss"
type input "Cole"
paste input "walyss@bigpond.com"
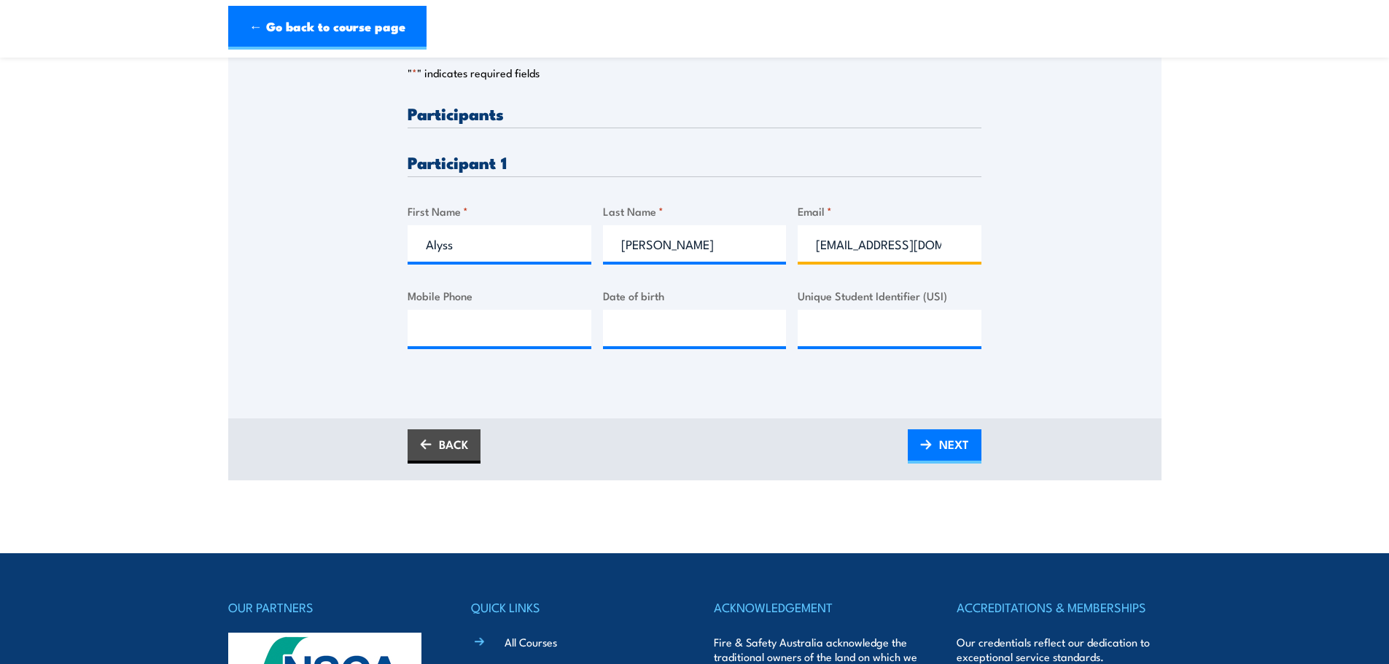
type input "walyss@bigpond.com"
click at [505, 341] on input "Mobile Phone" at bounding box center [500, 328] width 184 height 36
paste input "0434 503 041"
type input "0434 503 041"
type input "__/__/____"
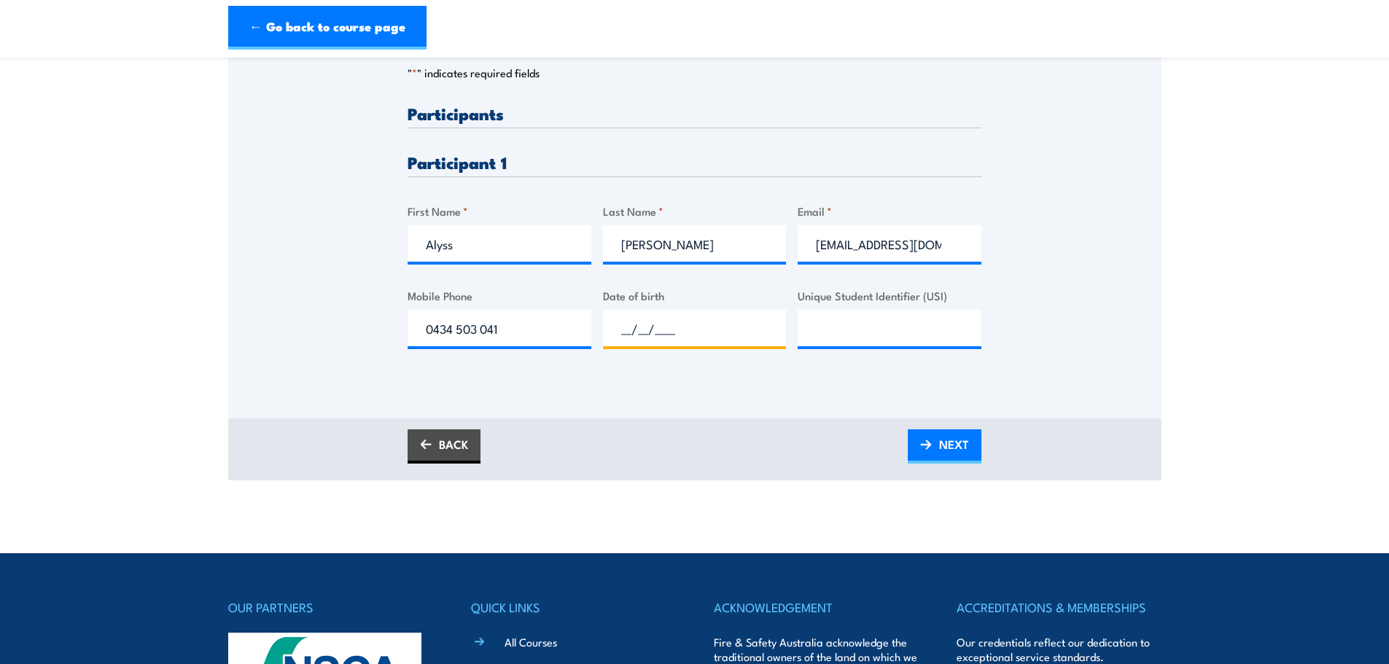
click at [674, 337] on input "__/__/____" at bounding box center [695, 328] width 184 height 36
type input "__/__/____"
click at [862, 335] on input "Unique Student Identifier (USI)" at bounding box center [890, 328] width 184 height 36
paste input "YQC4N2VTY3"
type input "YQC4N2VTY3"
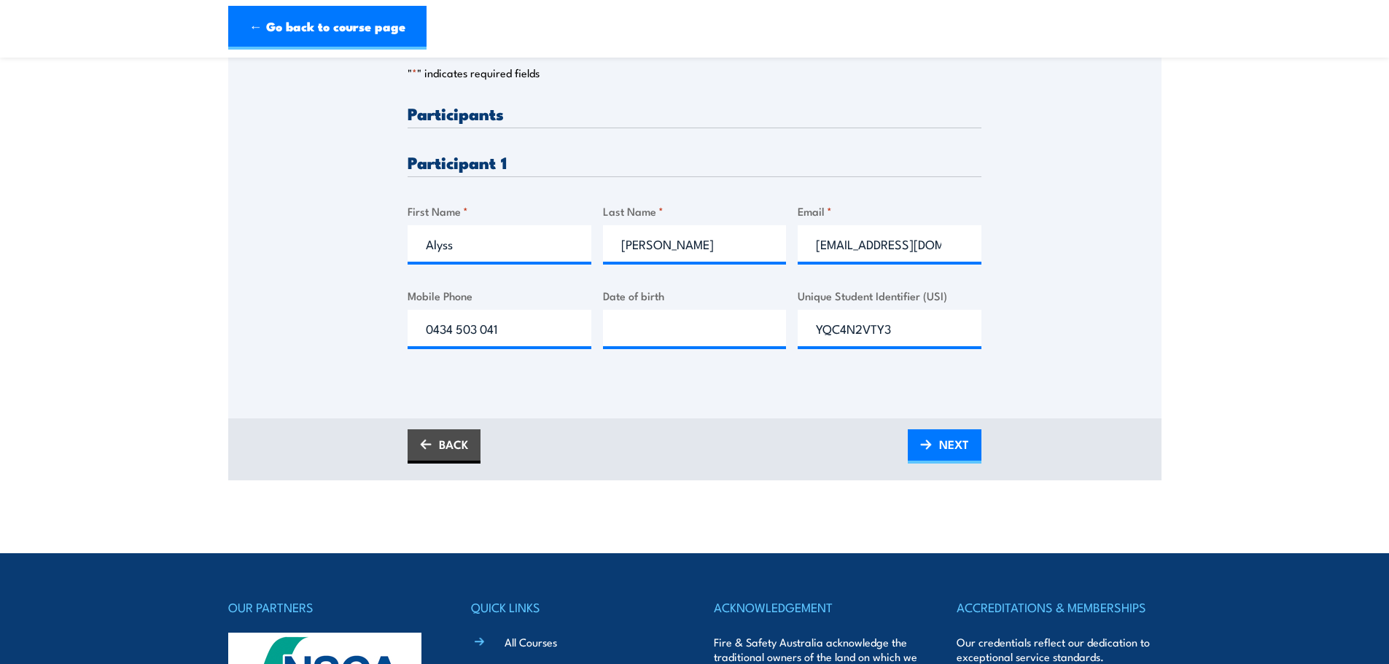
click at [1087, 378] on div "Please provide names and contact details for each of the participants below. No…" at bounding box center [694, 143] width 933 height 469
click at [642, 367] on div "Please provide names and contact details for each of the participants below. No…" at bounding box center [695, 238] width 574 height 267
type input "__/__/____"
click at [647, 343] on input "__/__/____" at bounding box center [695, 328] width 184 height 36
type input "__/__/____"
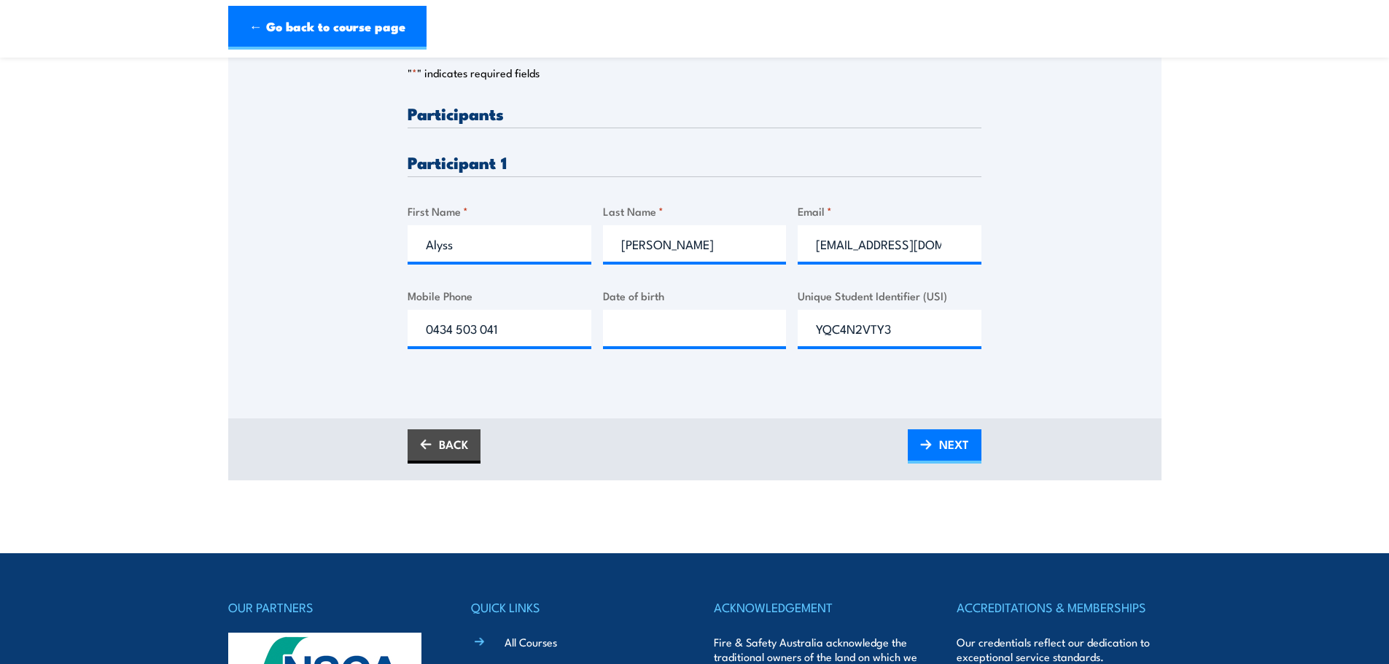
click at [669, 346] on div at bounding box center [695, 328] width 184 height 36
click at [659, 346] on input "__/__/____" at bounding box center [695, 328] width 184 height 36
type input "19/11/1978"
click at [938, 459] on link "NEXT" at bounding box center [945, 447] width 74 height 34
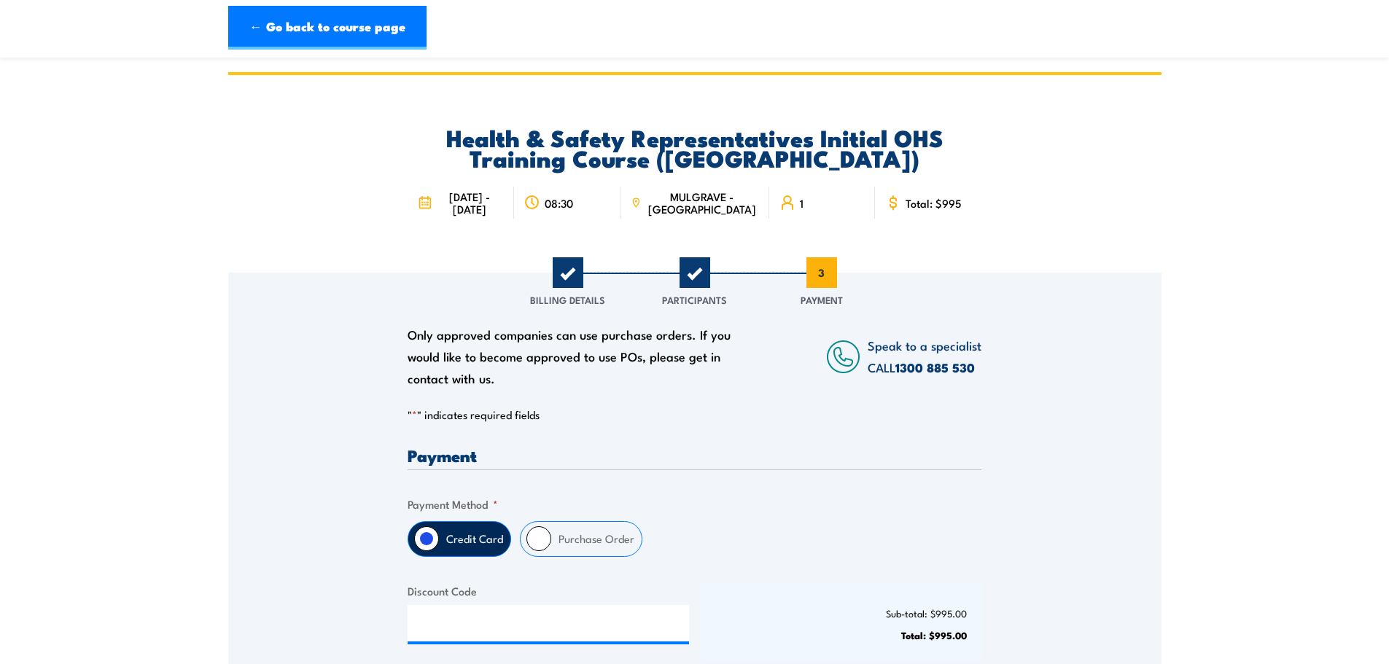
scroll to position [0, 0]
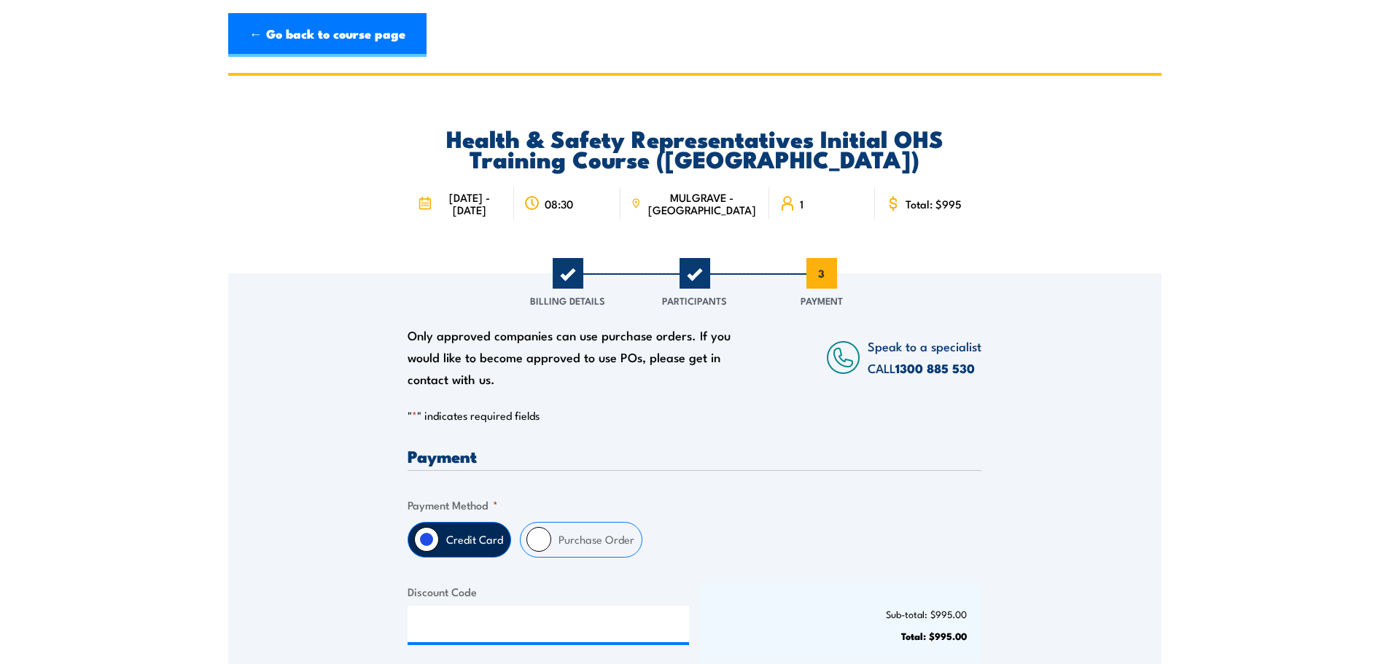
click at [573, 543] on label "Purchase Order" at bounding box center [596, 540] width 90 height 34
click at [551, 543] on input "Purchase Order" at bounding box center [539, 539] width 25 height 25
radio input "true"
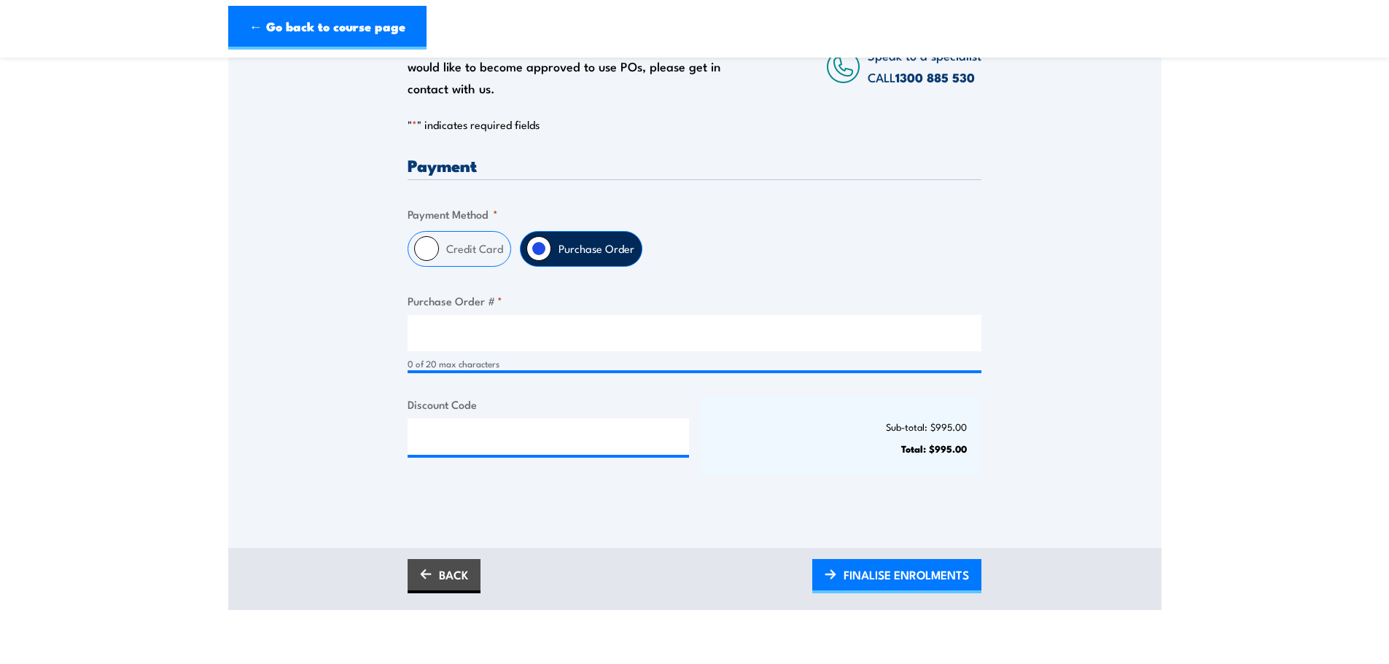
scroll to position [292, 0]
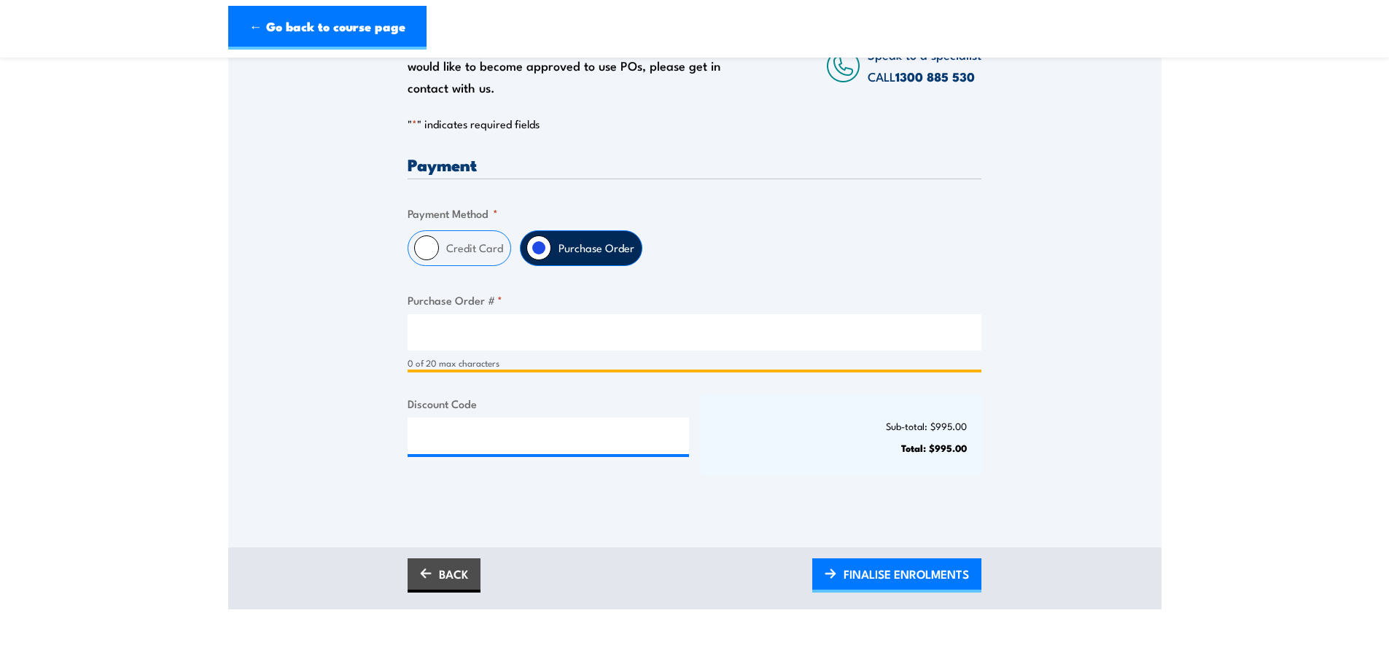
click at [521, 346] on input "Purchase Order # *" at bounding box center [695, 332] width 574 height 36
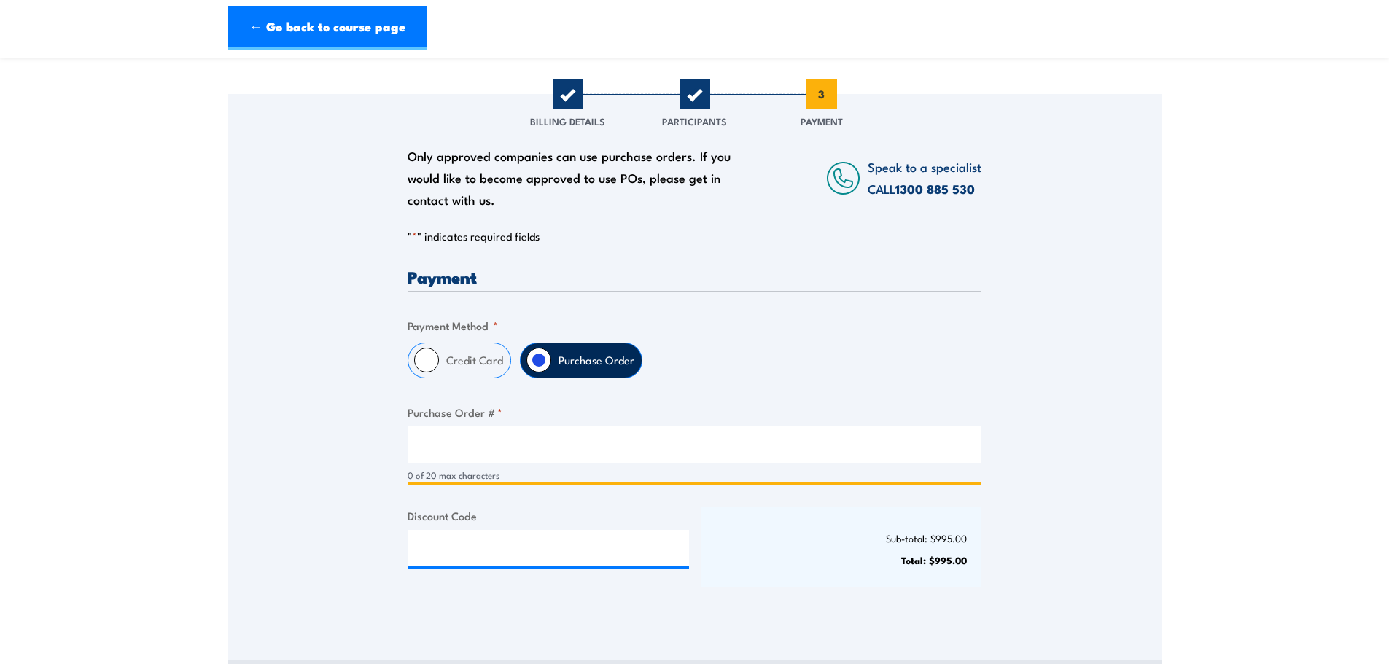
scroll to position [146, 0]
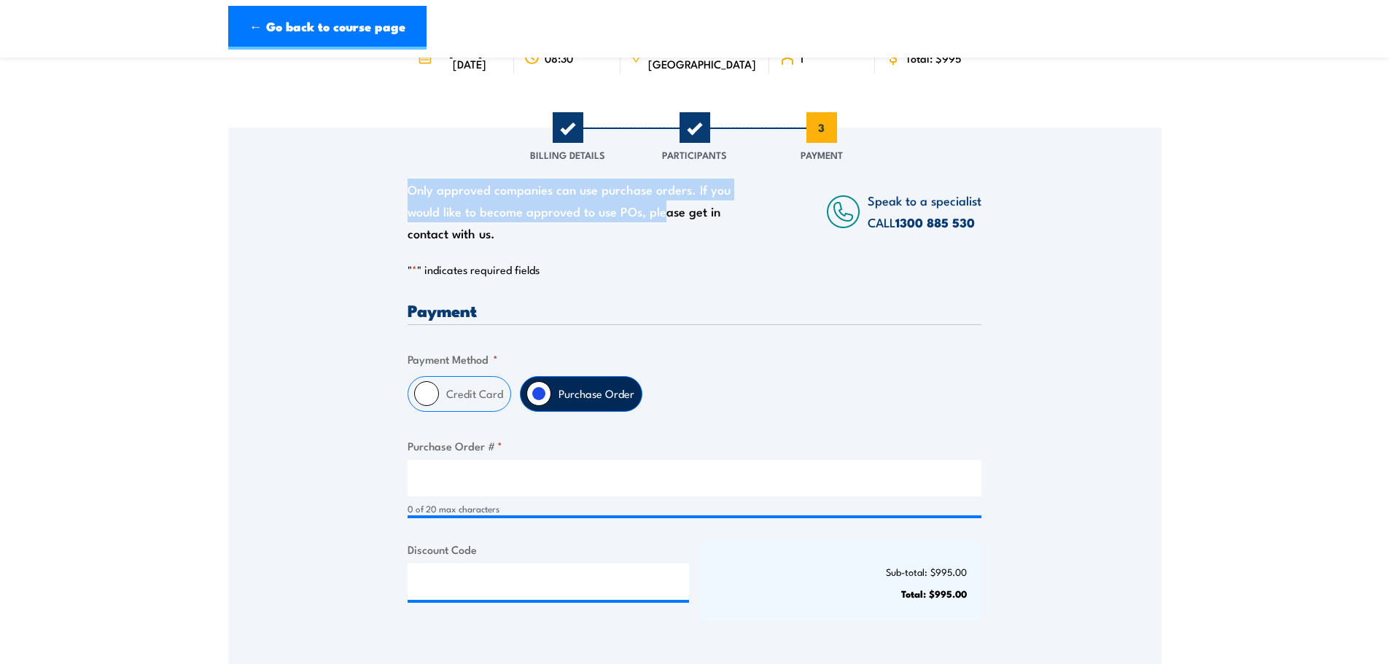
drag, startPoint x: 661, startPoint y: 233, endPoint x: 397, endPoint y: 207, distance: 266.0
click at [397, 207] on div "Only approved companies can use purchase orders. If you would like to become ap…" at bounding box center [694, 390] width 933 height 525
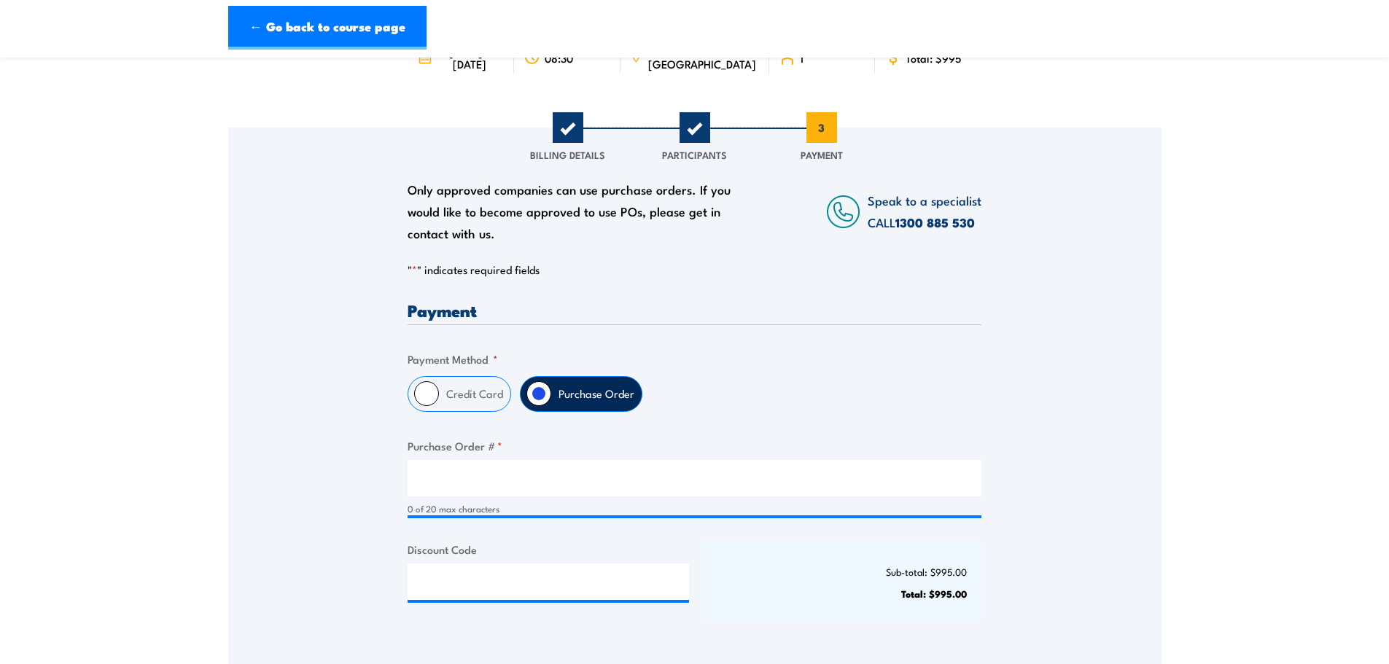
click at [507, 239] on div "Only approved companies can use purchase orders. If you would like to become ap…" at bounding box center [573, 212] width 331 height 66
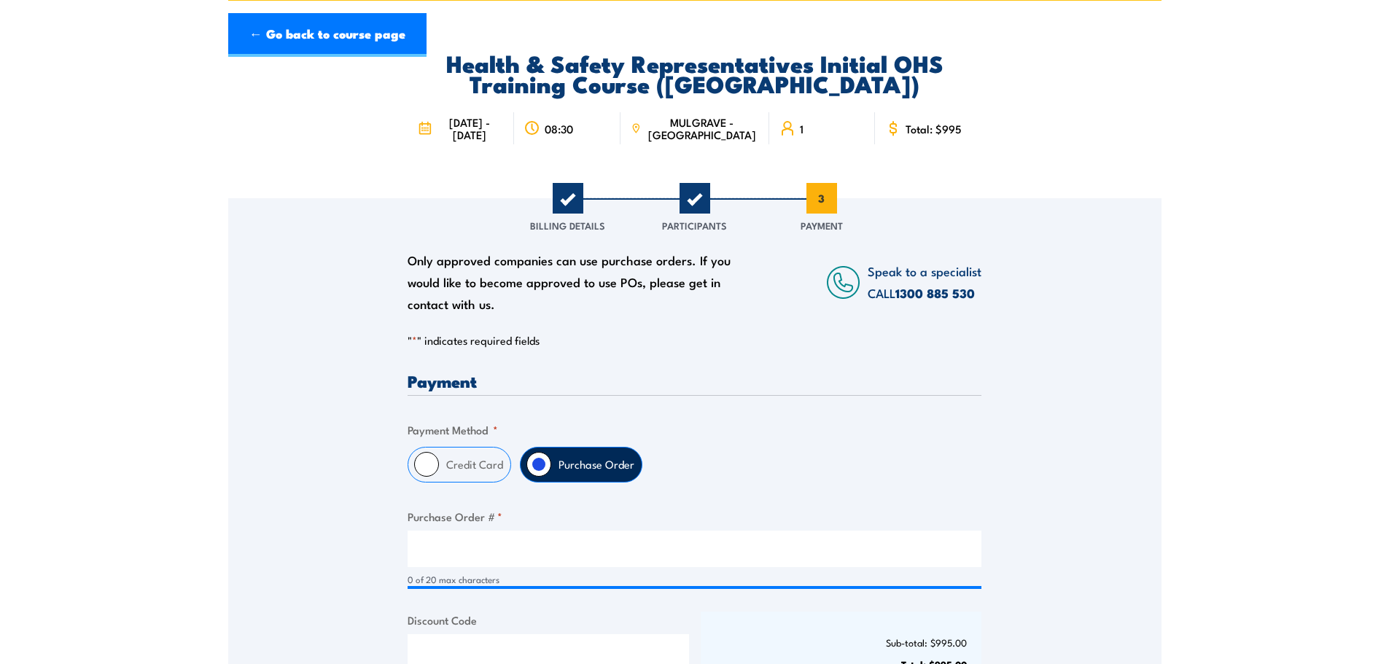
scroll to position [0, 0]
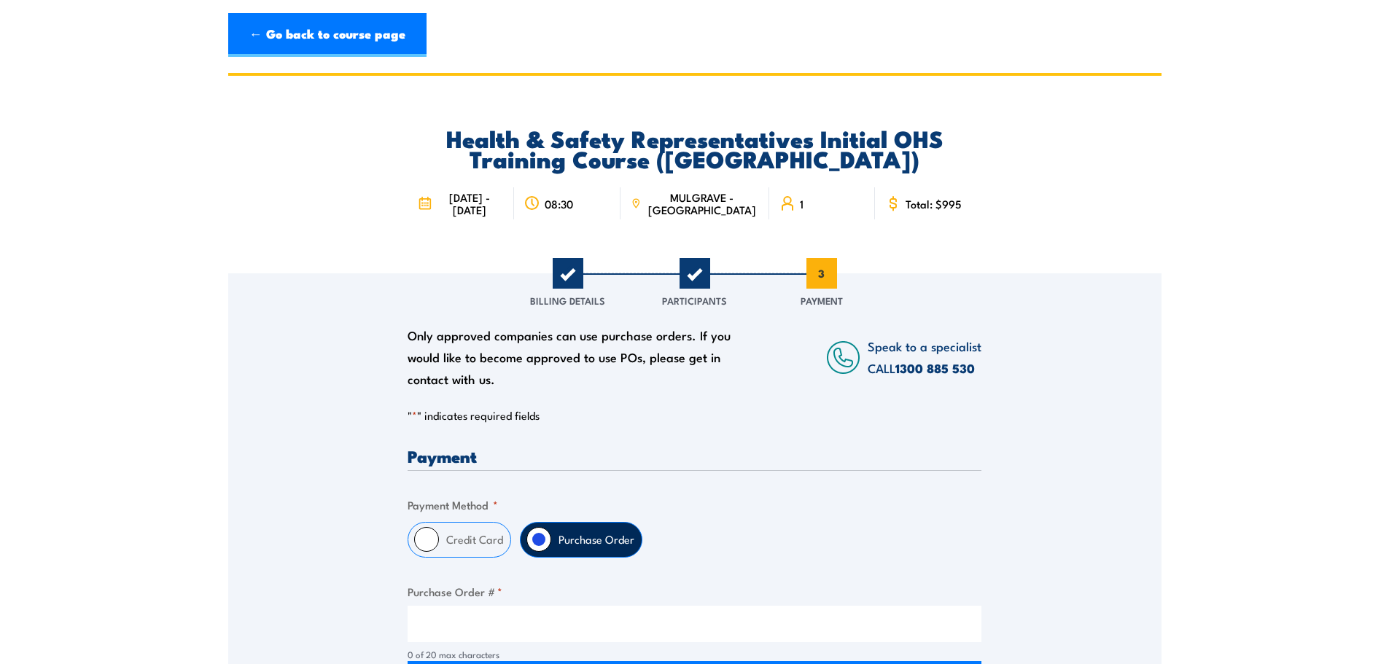
click at [1160, 237] on div "Health & Safety Representatives Initial OHS Training Course (VIC) 15 - 19 Septe…" at bounding box center [694, 175] width 933 height 198
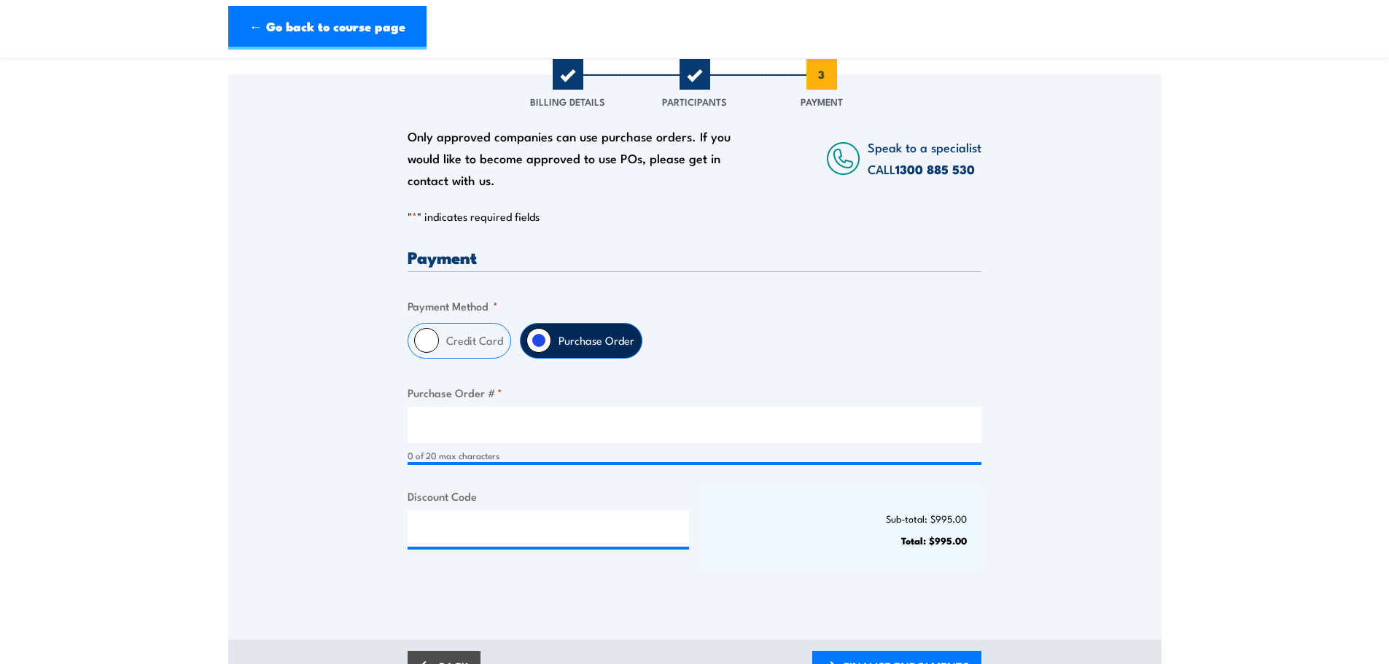
scroll to position [219, 0]
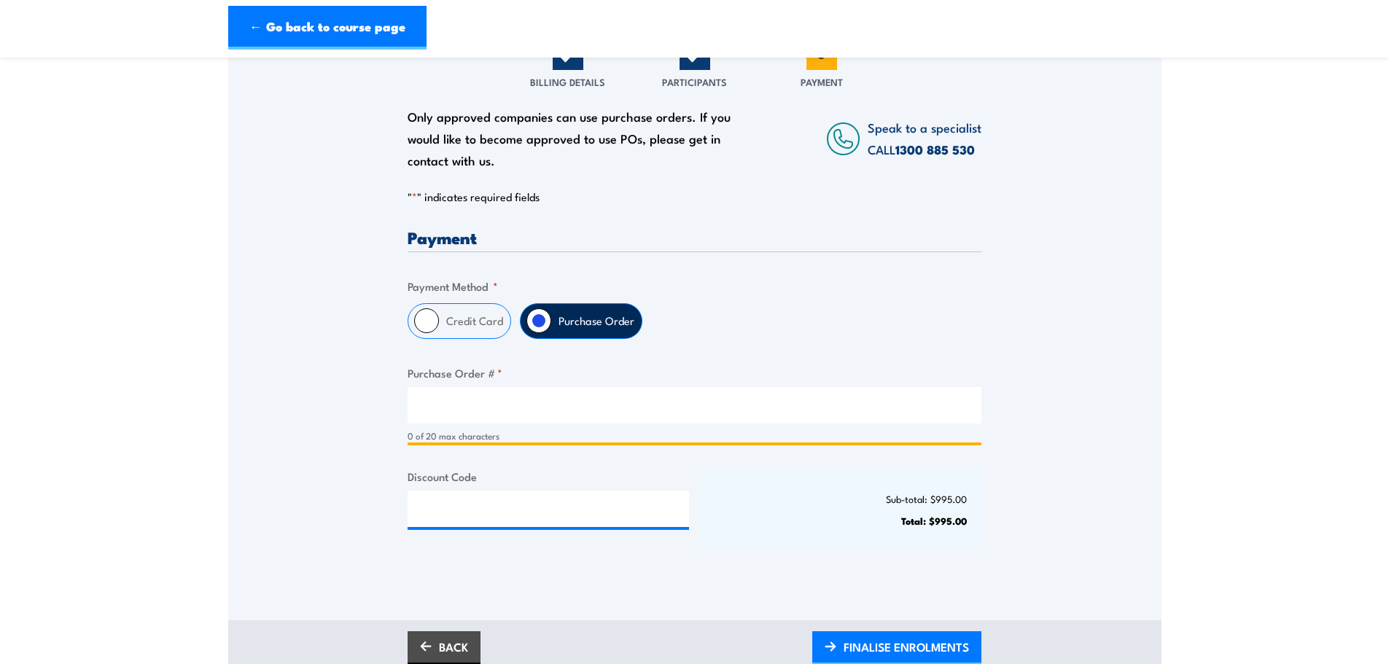
click at [450, 414] on input "Purchase Order # *" at bounding box center [695, 405] width 574 height 36
paste input "PO17019125"
type input "PO17019125"
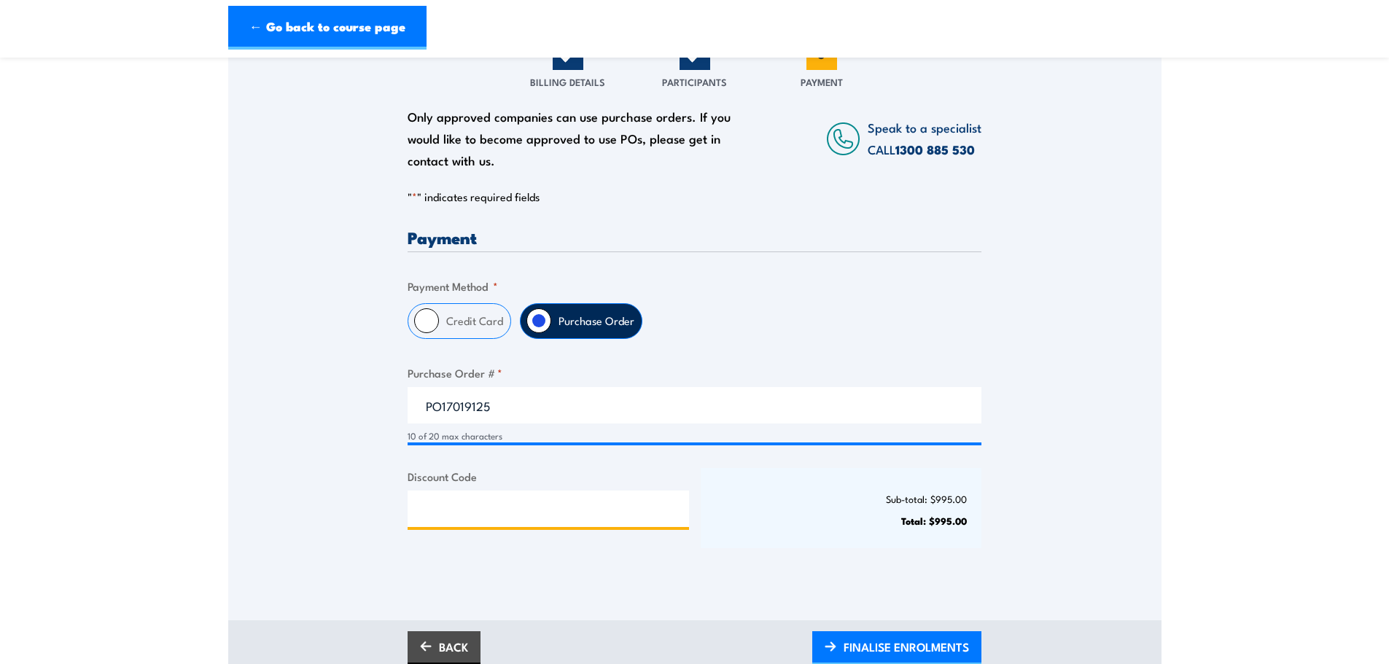
click at [554, 510] on input "Discount Code" at bounding box center [548, 509] width 281 height 36
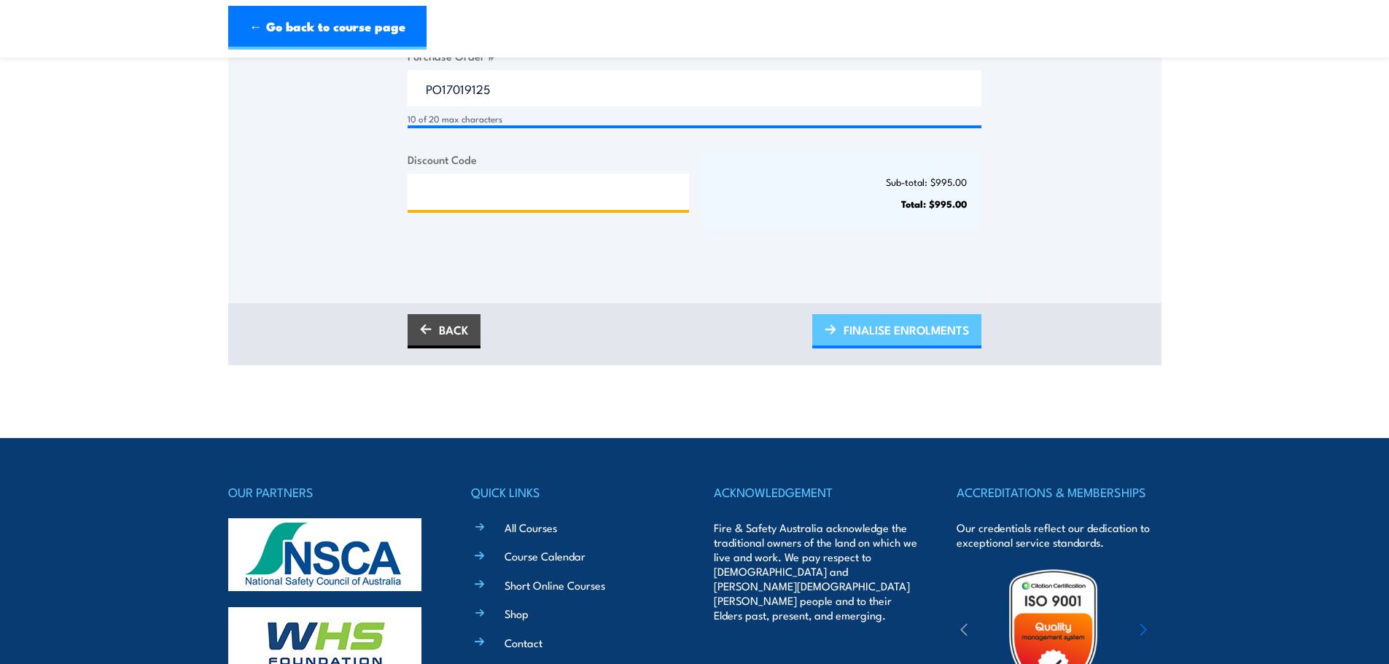
scroll to position [510, 0]
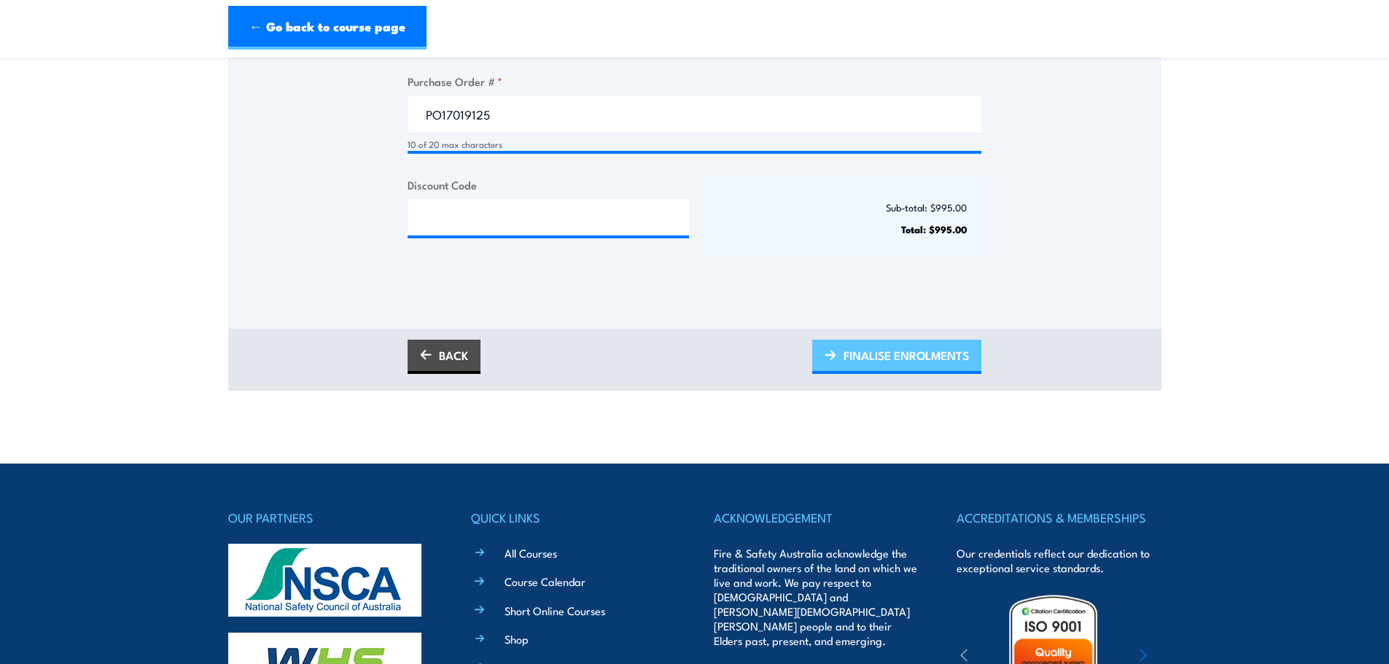
click at [906, 361] on span "FINALISE ENROLMENTS" at bounding box center [906, 355] width 125 height 39
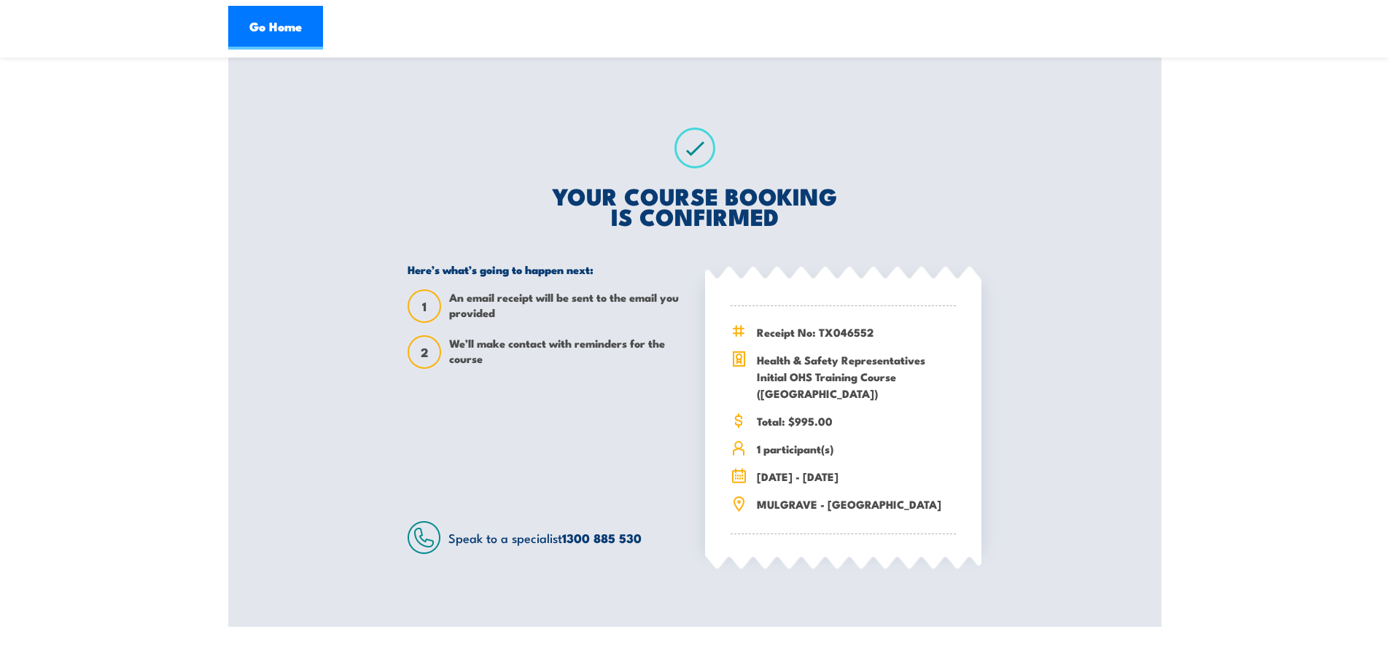
click at [537, 365] on span "We’ll make contact with reminders for the course" at bounding box center [566, 352] width 235 height 34
